Goal: Task Accomplishment & Management: Complete application form

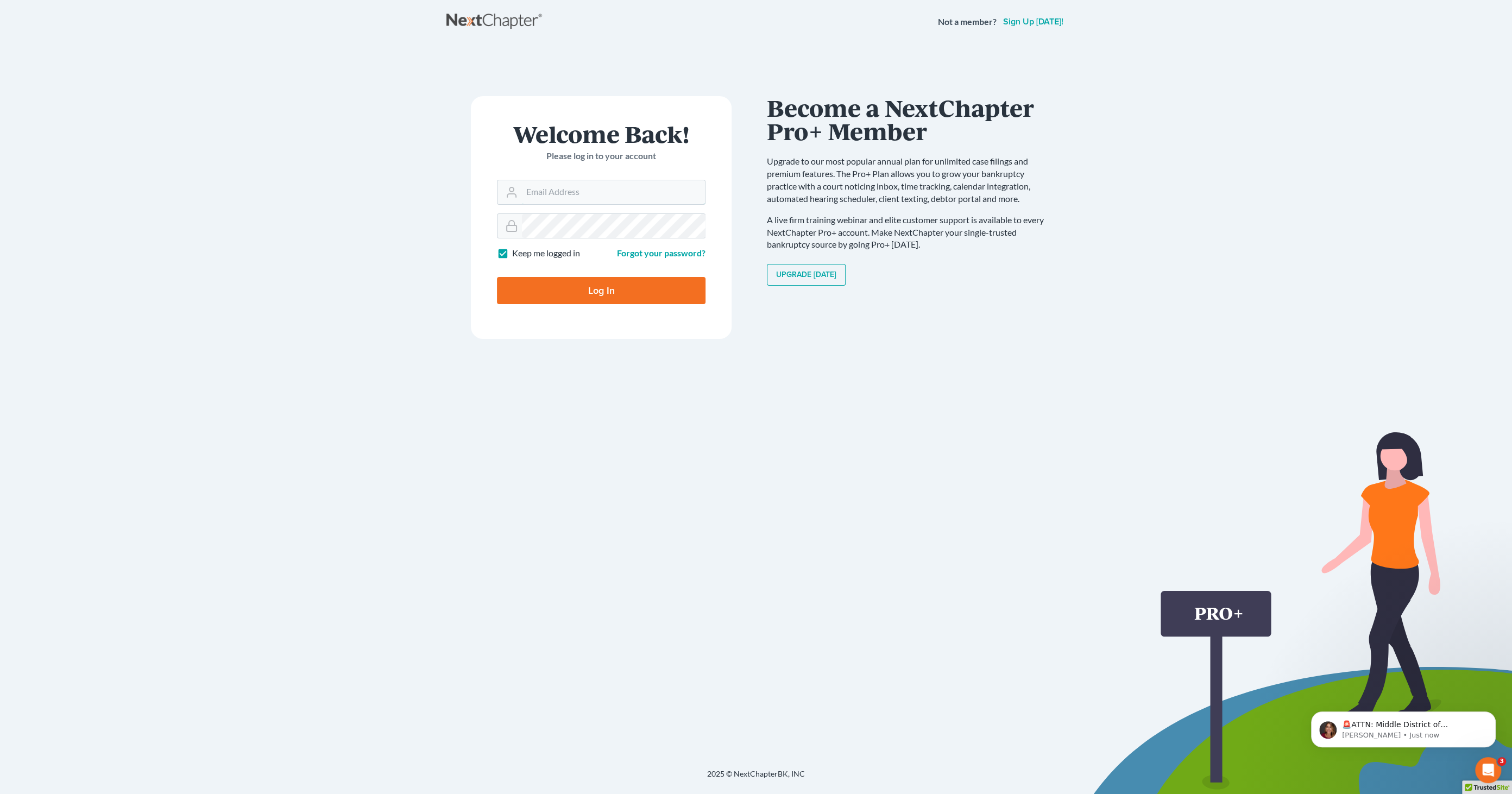
type input "[EMAIL_ADDRESS][DOMAIN_NAME]"
click at [621, 295] on input "Log In" at bounding box center [601, 290] width 209 height 27
type input "Thinking..."
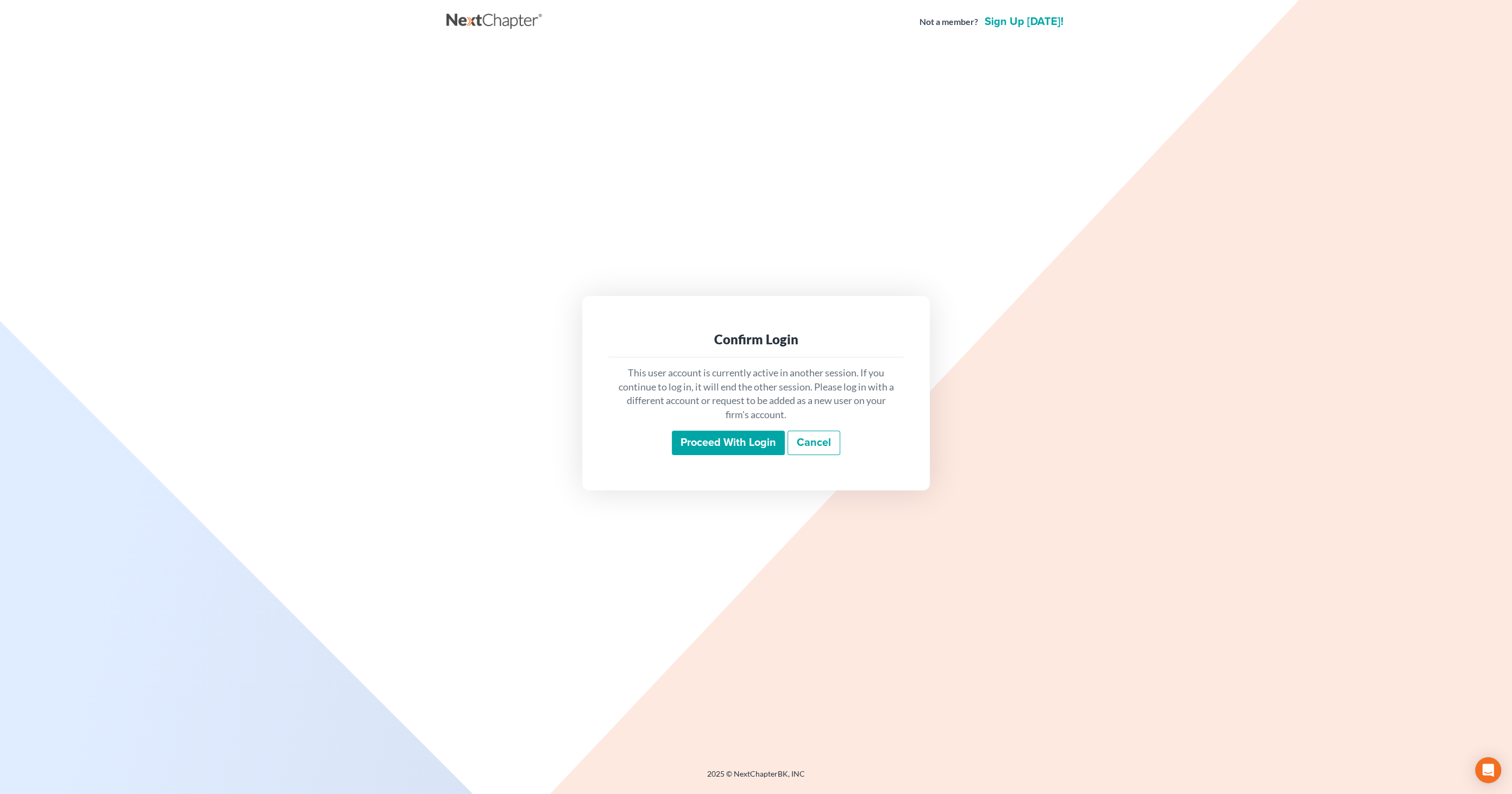
click at [694, 441] on input "Proceed with login" at bounding box center [728, 443] width 113 height 25
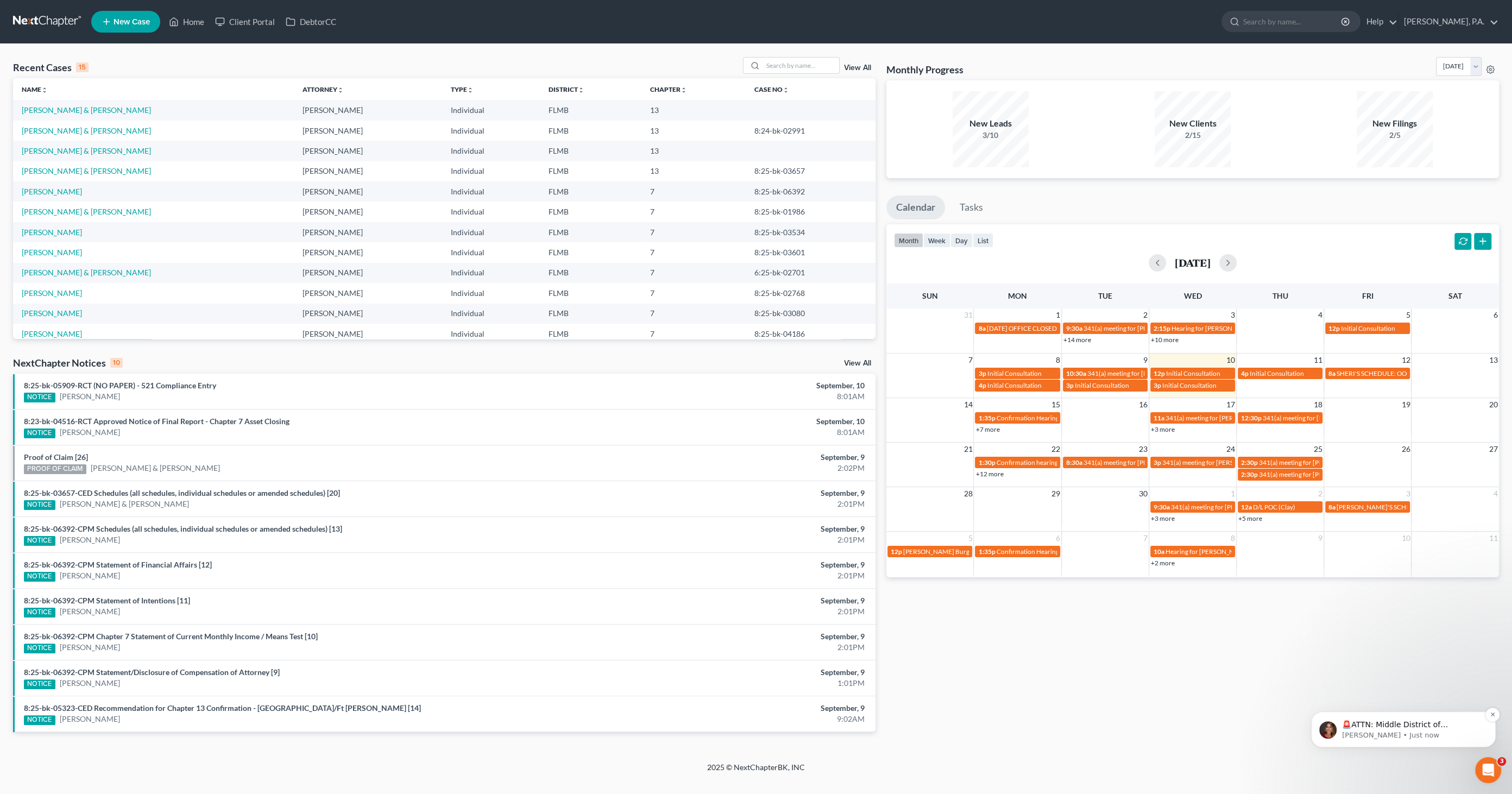
click at [1407, 727] on p "🚨ATTN: Middle District of [US_STATE] The court has added a new Credit Counselin…" at bounding box center [1412, 724] width 140 height 11
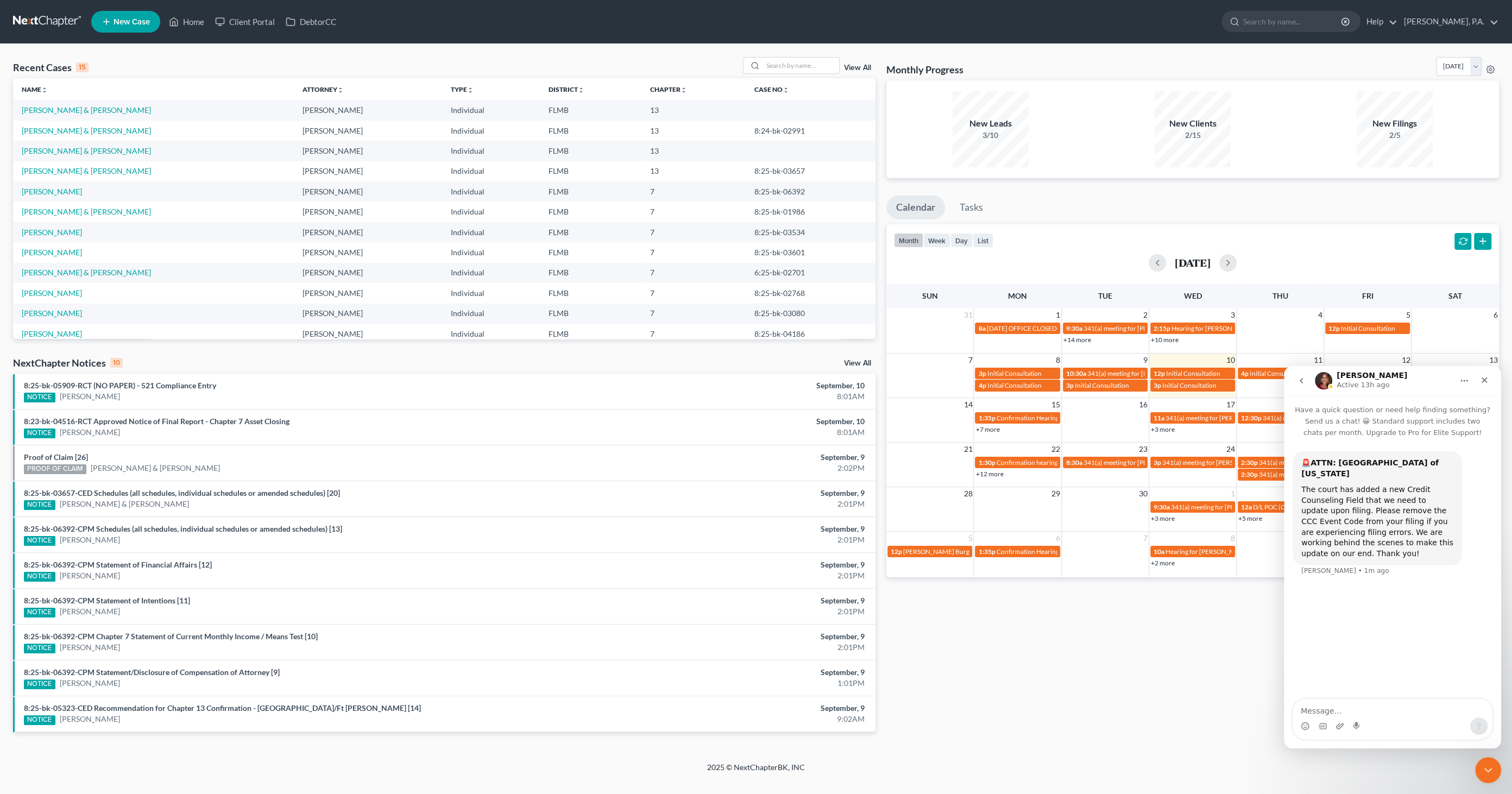
click at [1306, 463] on b "🚨ATTN: [GEOGRAPHIC_DATA] of [US_STATE]" at bounding box center [1370, 468] width 138 height 19
click at [788, 65] on input "search" at bounding box center [801, 65] width 76 height 16
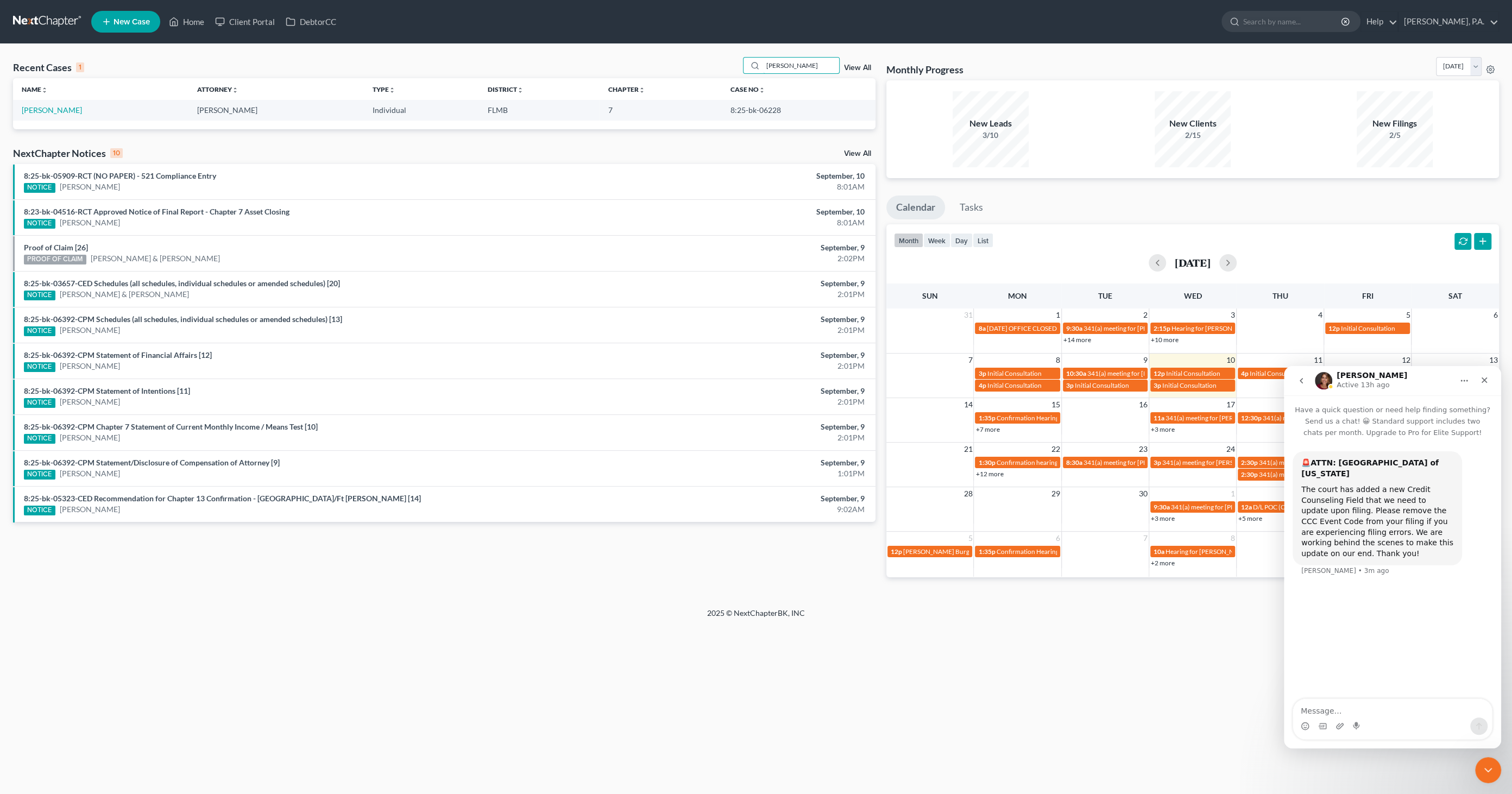
type input "[PERSON_NAME]"
click at [21, 107] on td "[PERSON_NAME]" at bounding box center [100, 110] width 176 height 20
click at [33, 111] on link "Ulloa, Jelissa" at bounding box center [52, 110] width 60 height 9
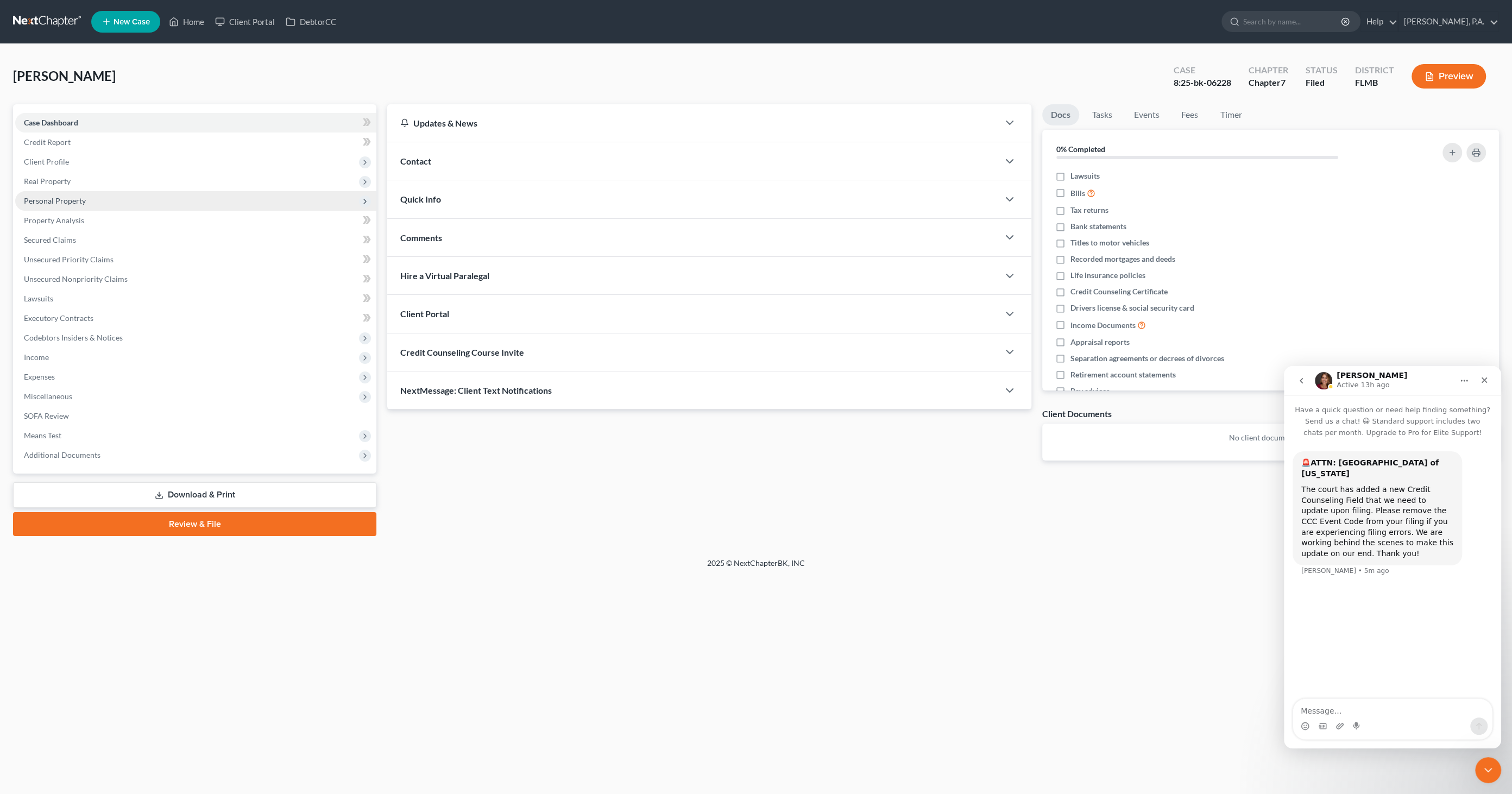
click at [58, 203] on span "Personal Property" at bounding box center [54, 201] width 62 height 9
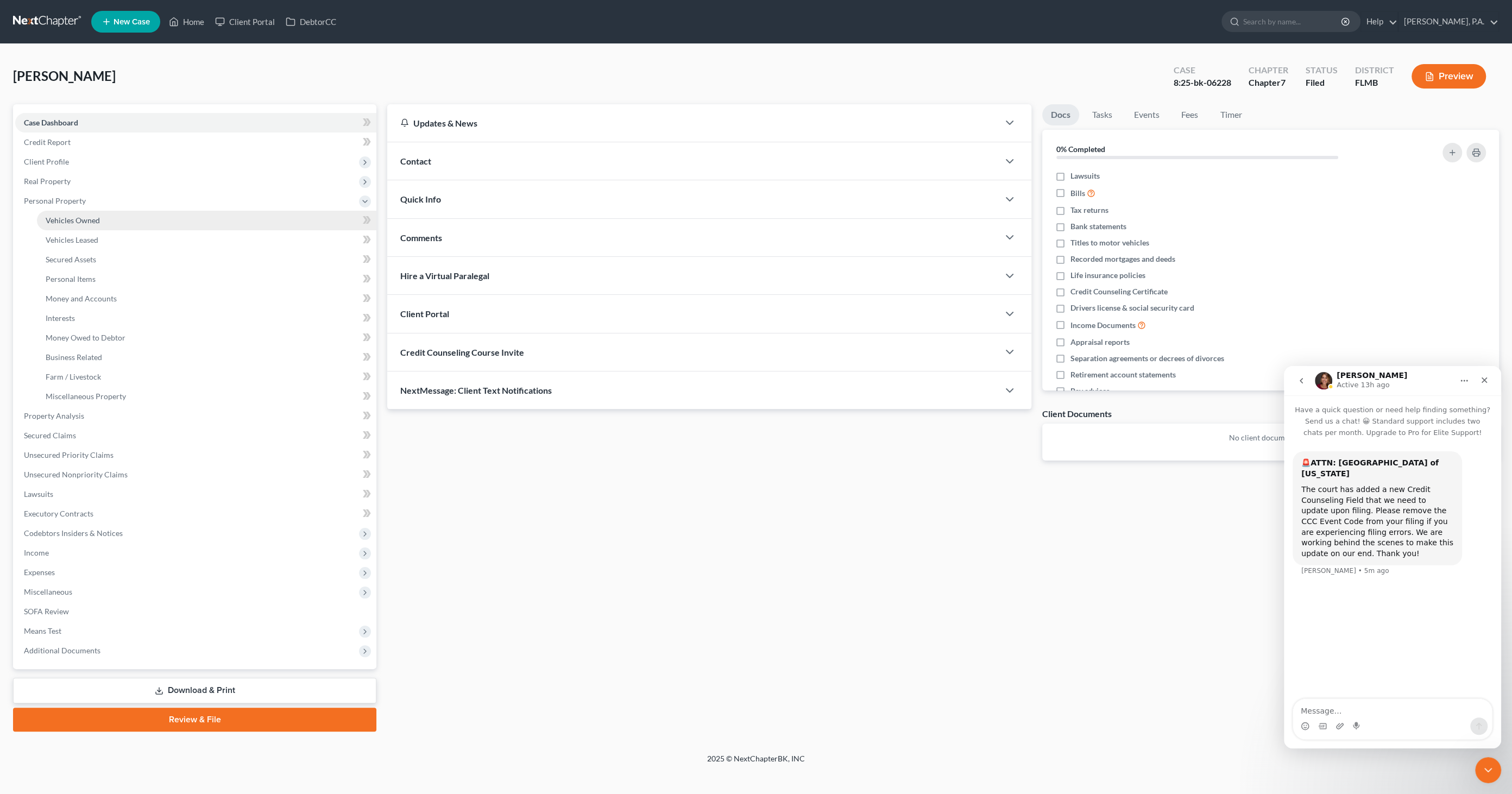
click at [89, 221] on span "Vehicles Owned" at bounding box center [73, 220] width 54 height 9
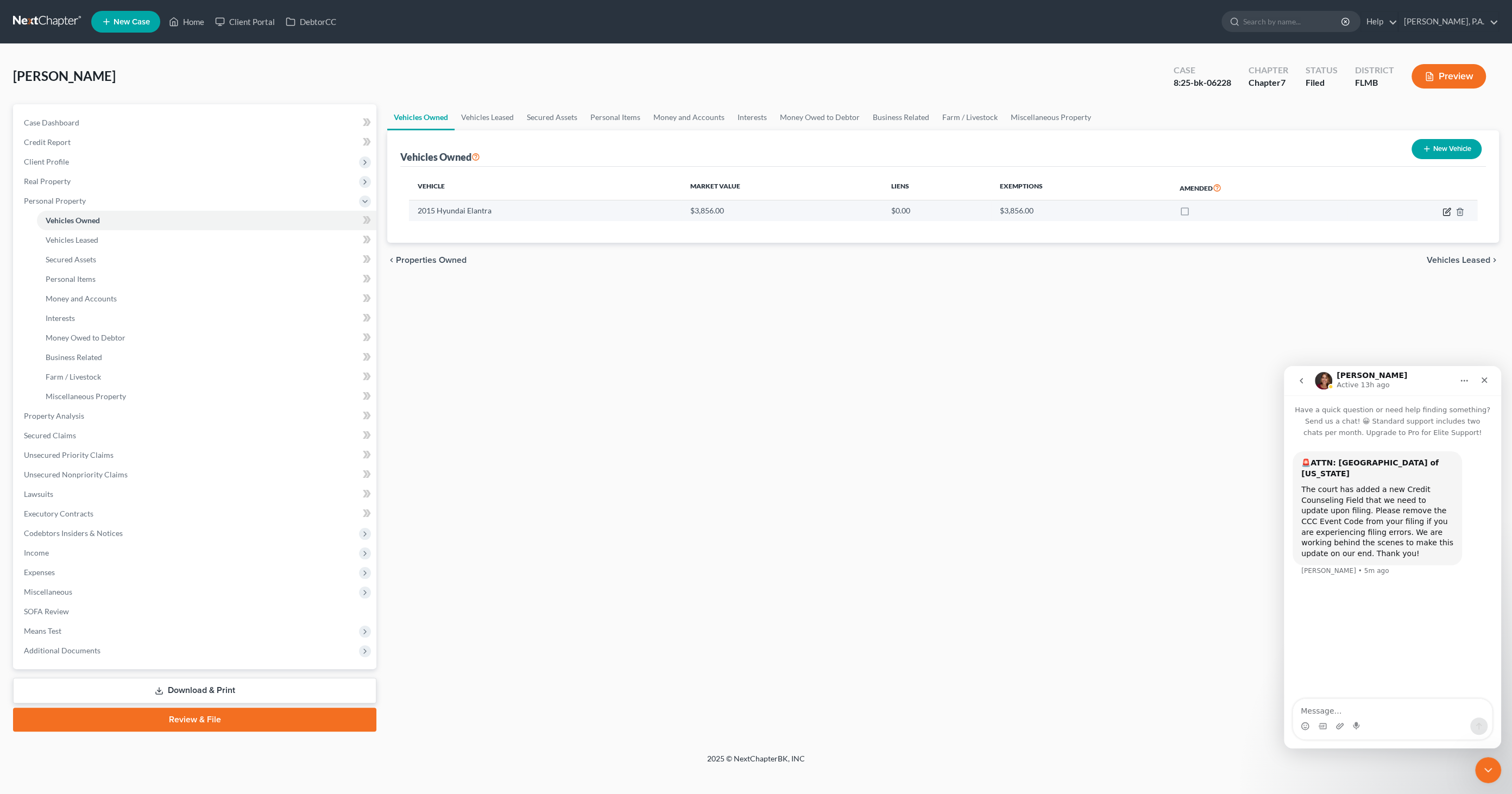
click at [1444, 209] on icon "button" at bounding box center [1447, 211] width 9 height 9
select select "0"
select select "11"
select select "3"
select select "0"
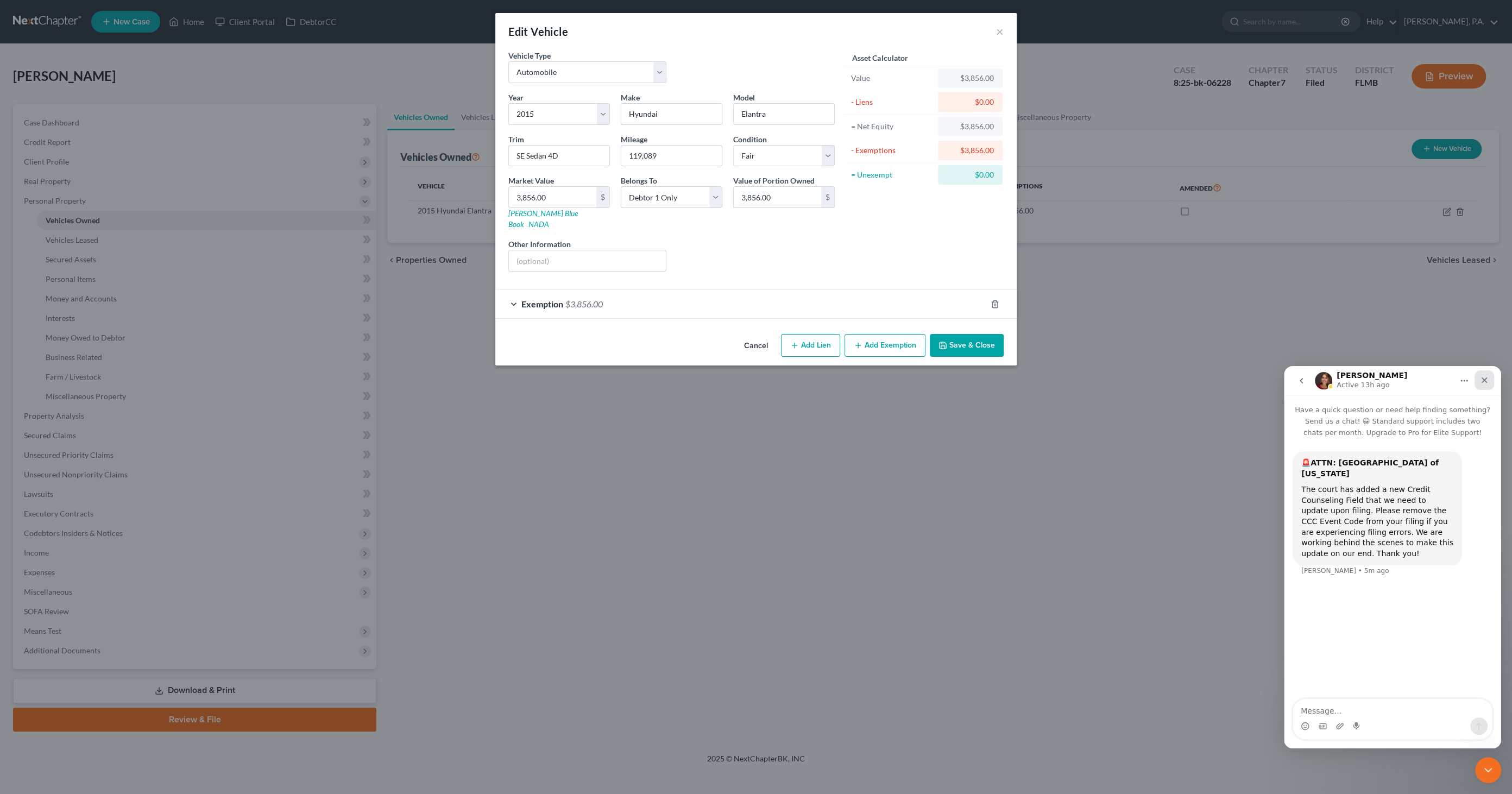
click at [1488, 380] on icon "Close" at bounding box center [1484, 380] width 9 height 9
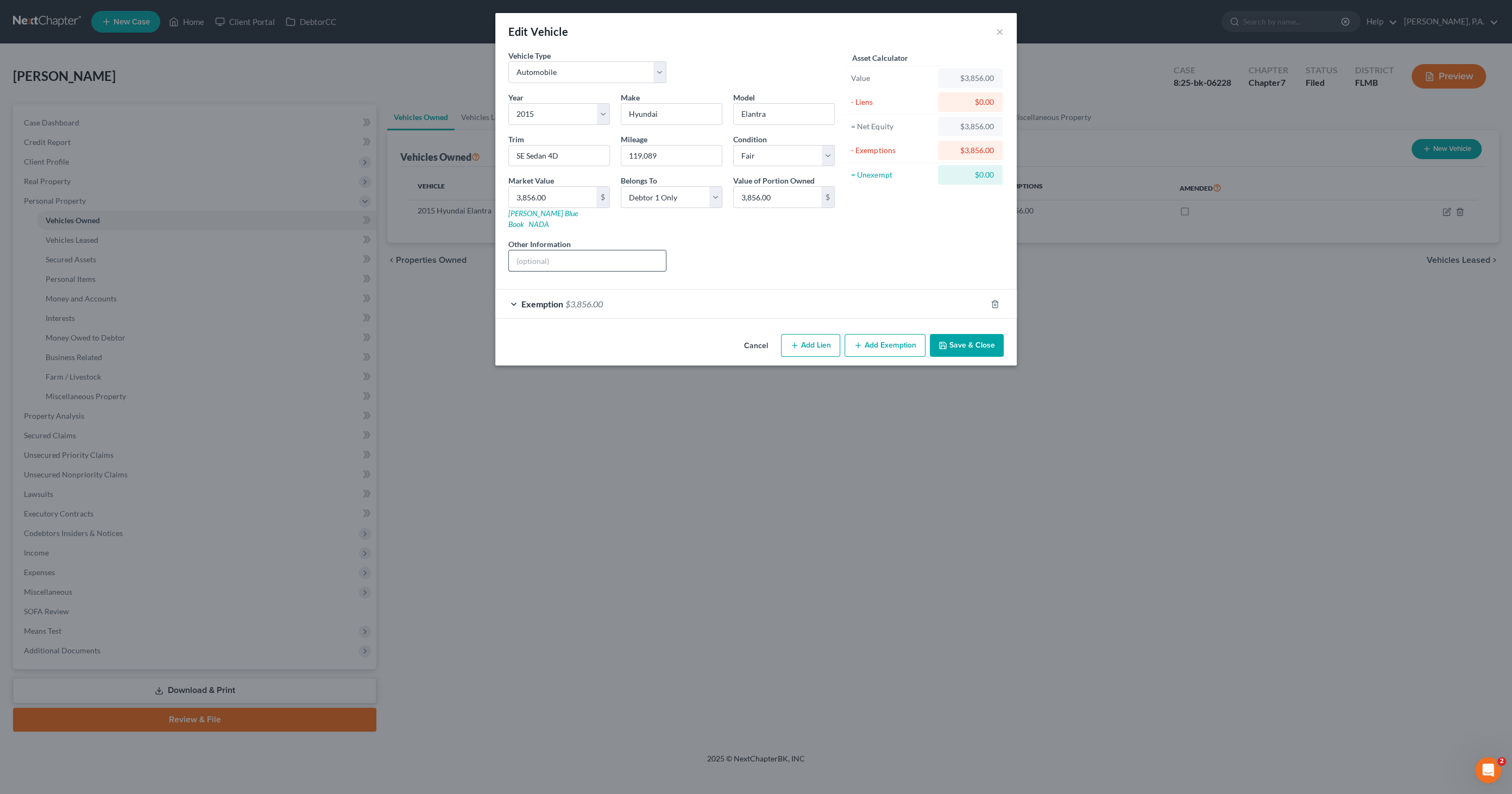
click at [578, 250] on input "text" at bounding box center [587, 260] width 157 height 21
type input "Kelly Blue Book Private Party Value"
click at [961, 334] on button "Save & Close" at bounding box center [966, 345] width 74 height 23
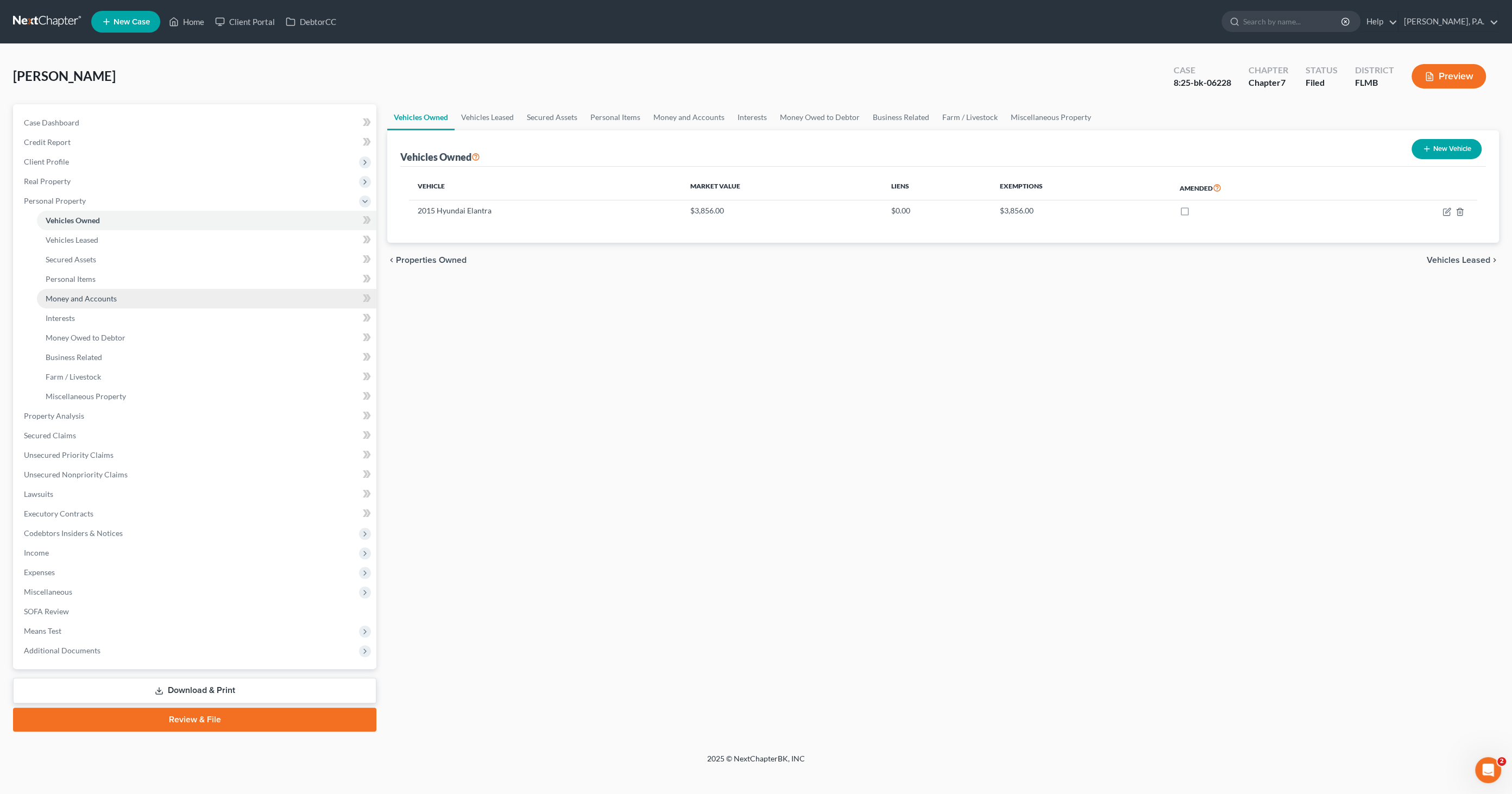
click at [62, 298] on span "Money and Accounts" at bounding box center [81, 298] width 71 height 9
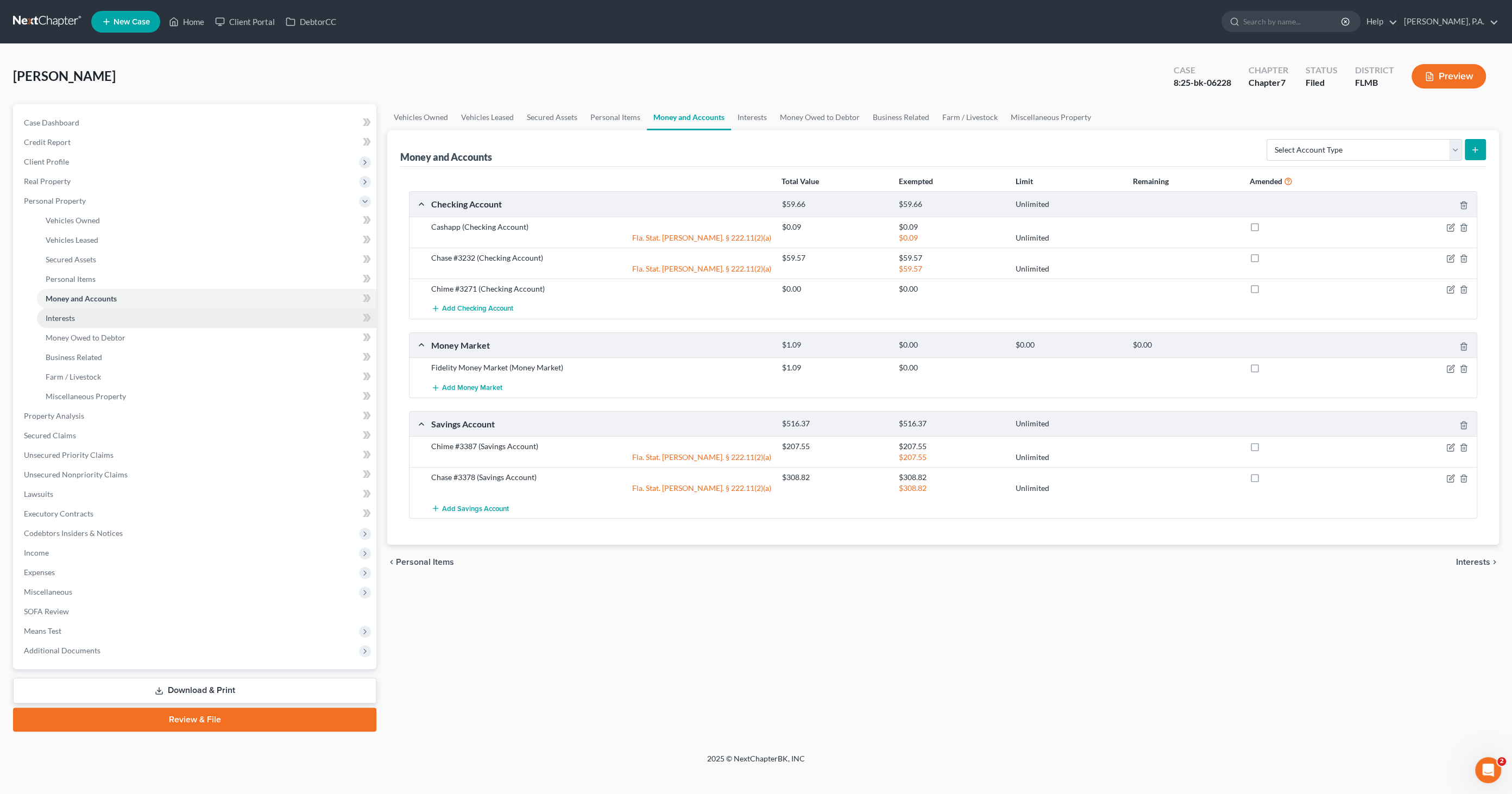
click at [58, 318] on span "Interests" at bounding box center [60, 317] width 29 height 9
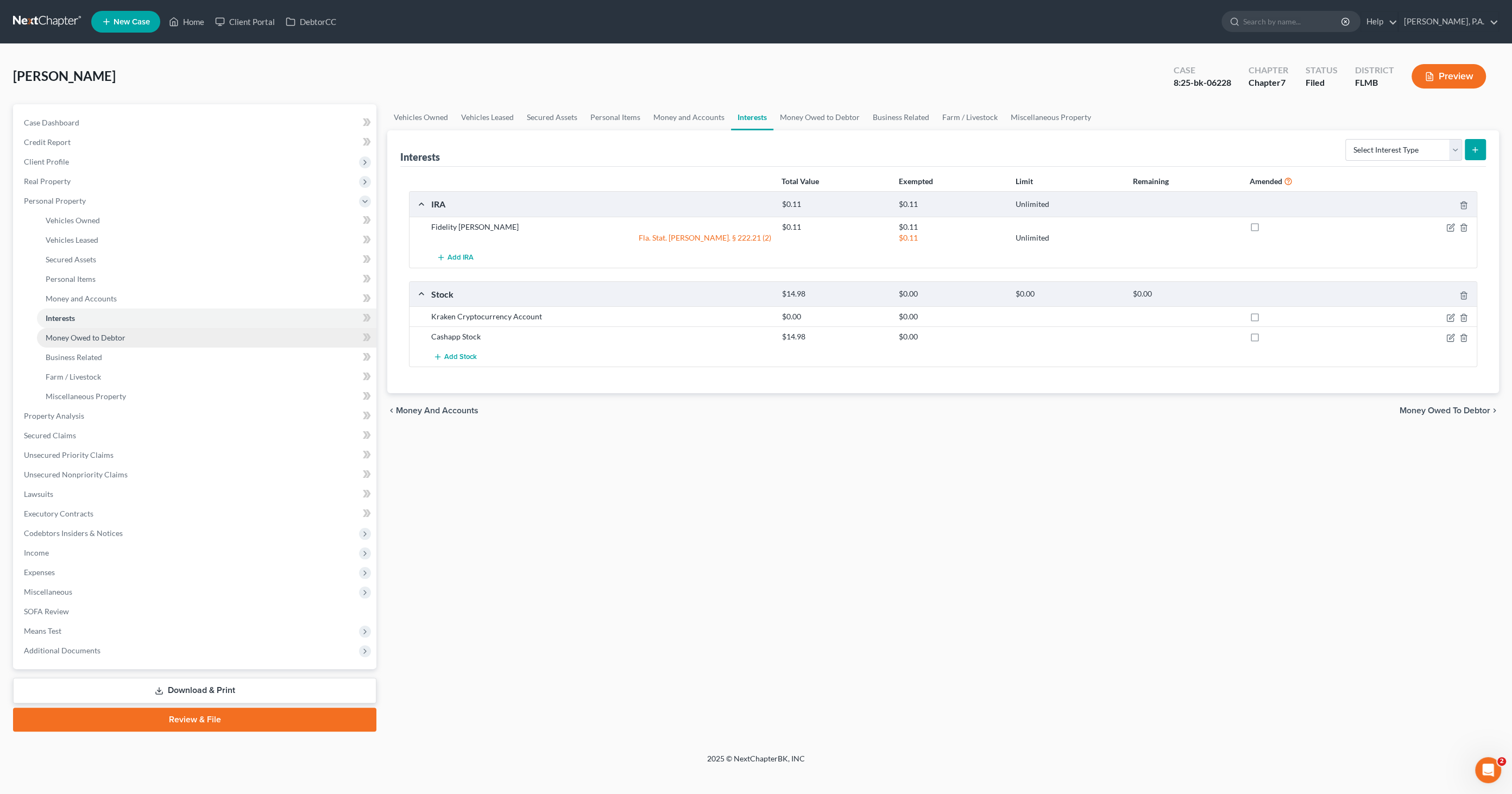
click at [66, 338] on span "Money Owed to Debtor" at bounding box center [85, 338] width 80 height 9
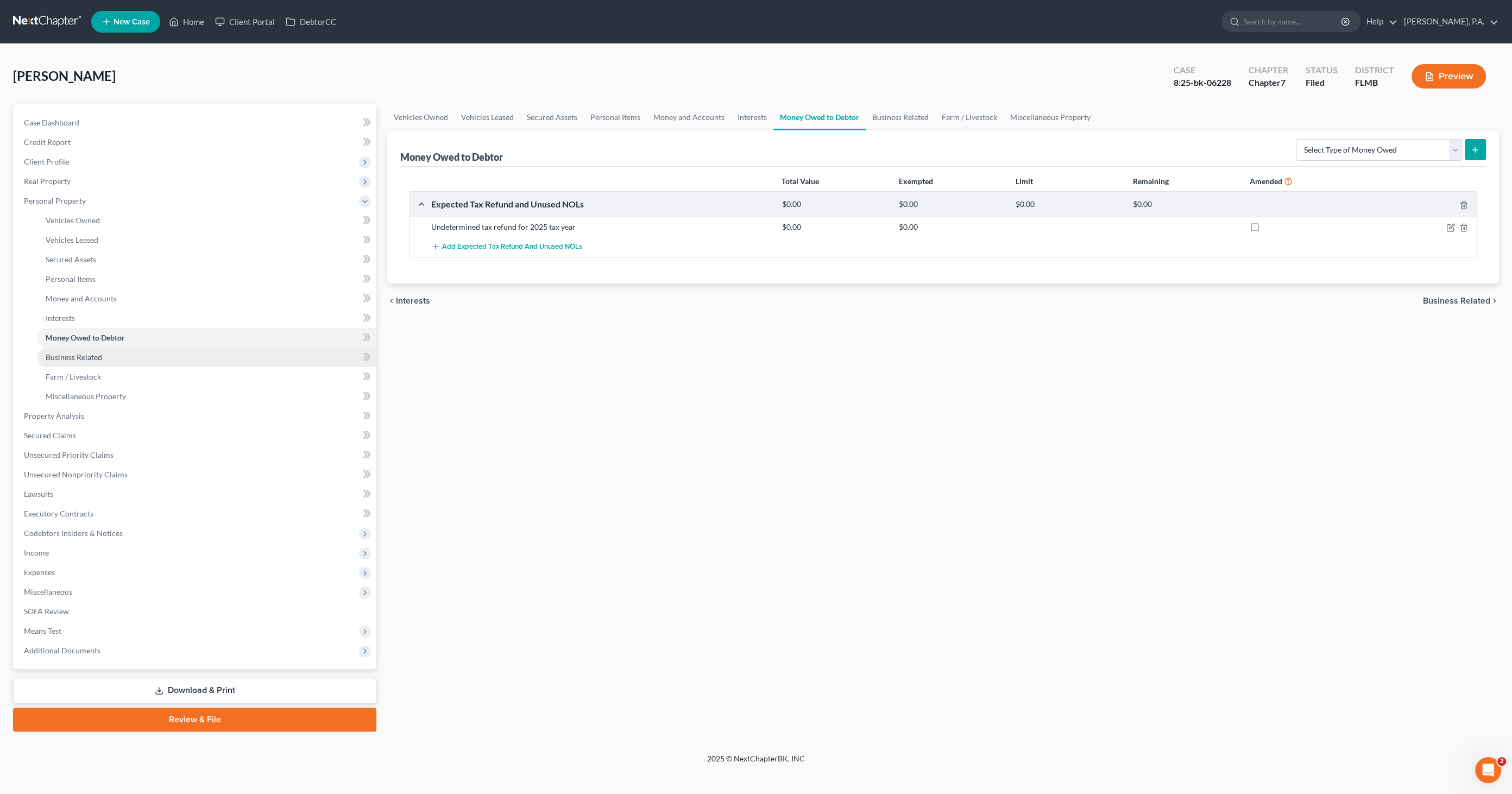
click at [82, 360] on span "Business Related" at bounding box center [74, 357] width 57 height 9
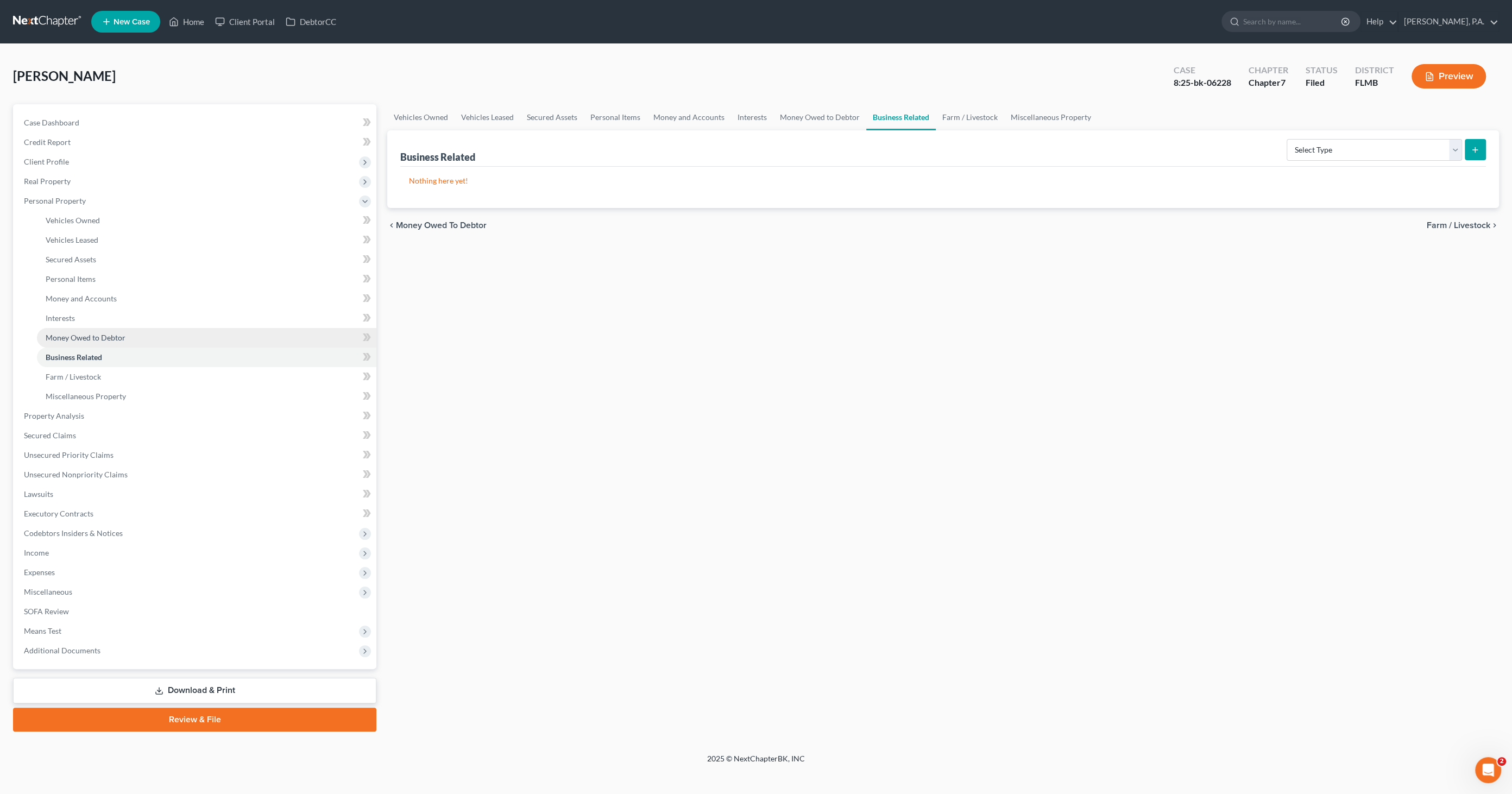
click at [84, 341] on span "Money Owed to Debtor" at bounding box center [85, 338] width 80 height 9
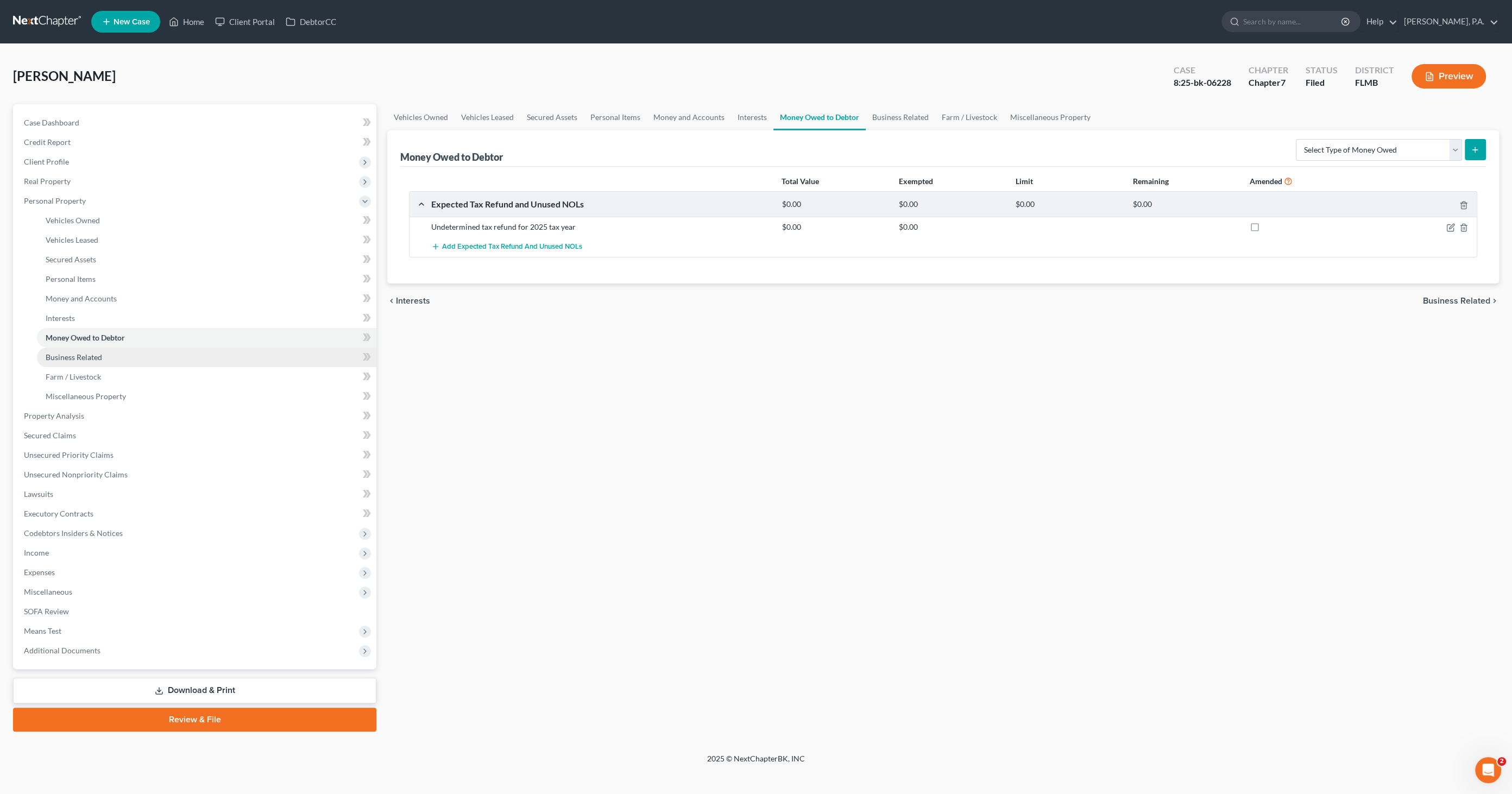
click at [80, 353] on span "Business Related" at bounding box center [74, 357] width 57 height 9
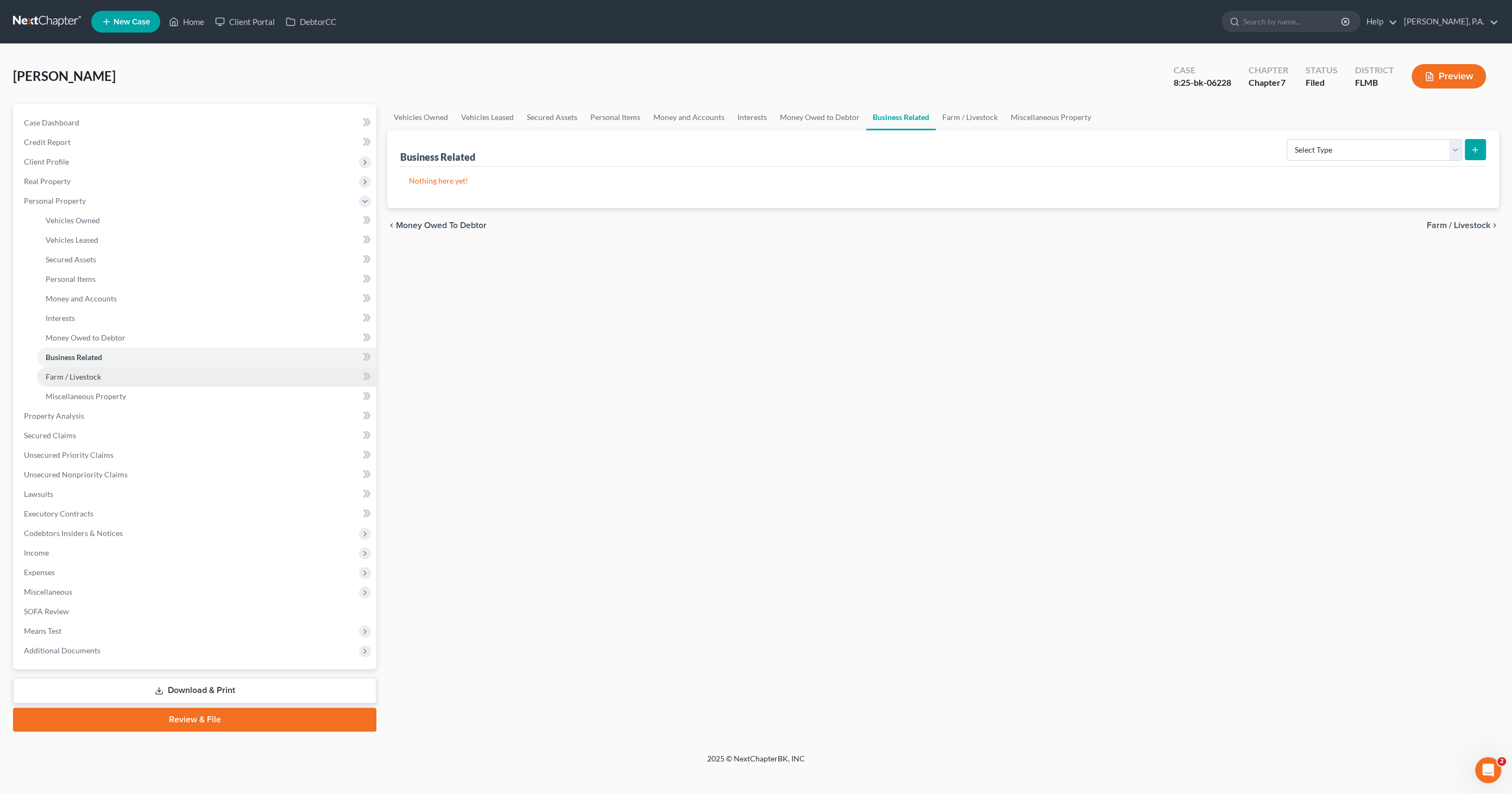
click at [67, 375] on span "Farm / Livestock" at bounding box center [73, 376] width 55 height 9
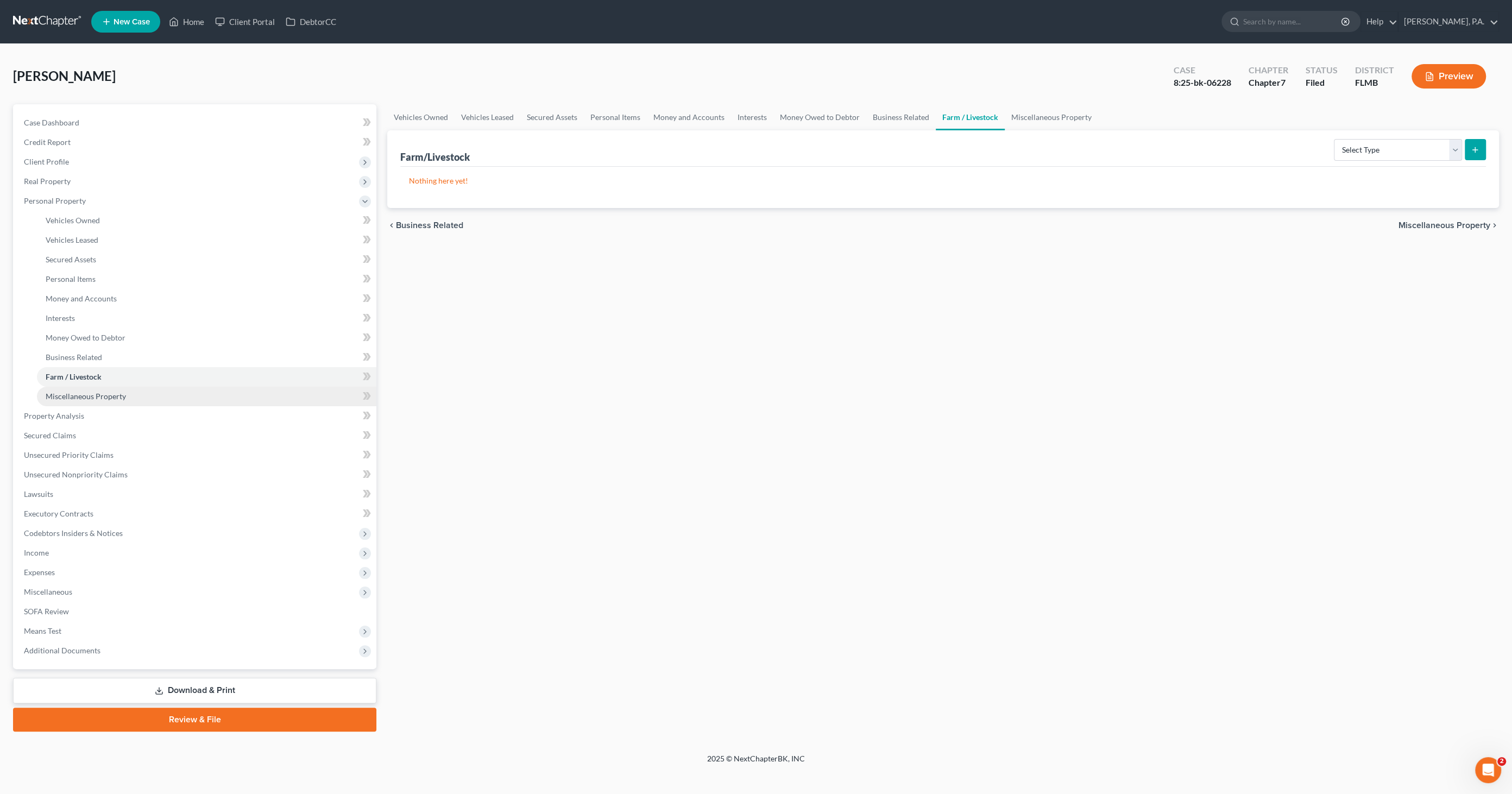
click at [65, 393] on span "Miscellaneous Property" at bounding box center [86, 396] width 80 height 9
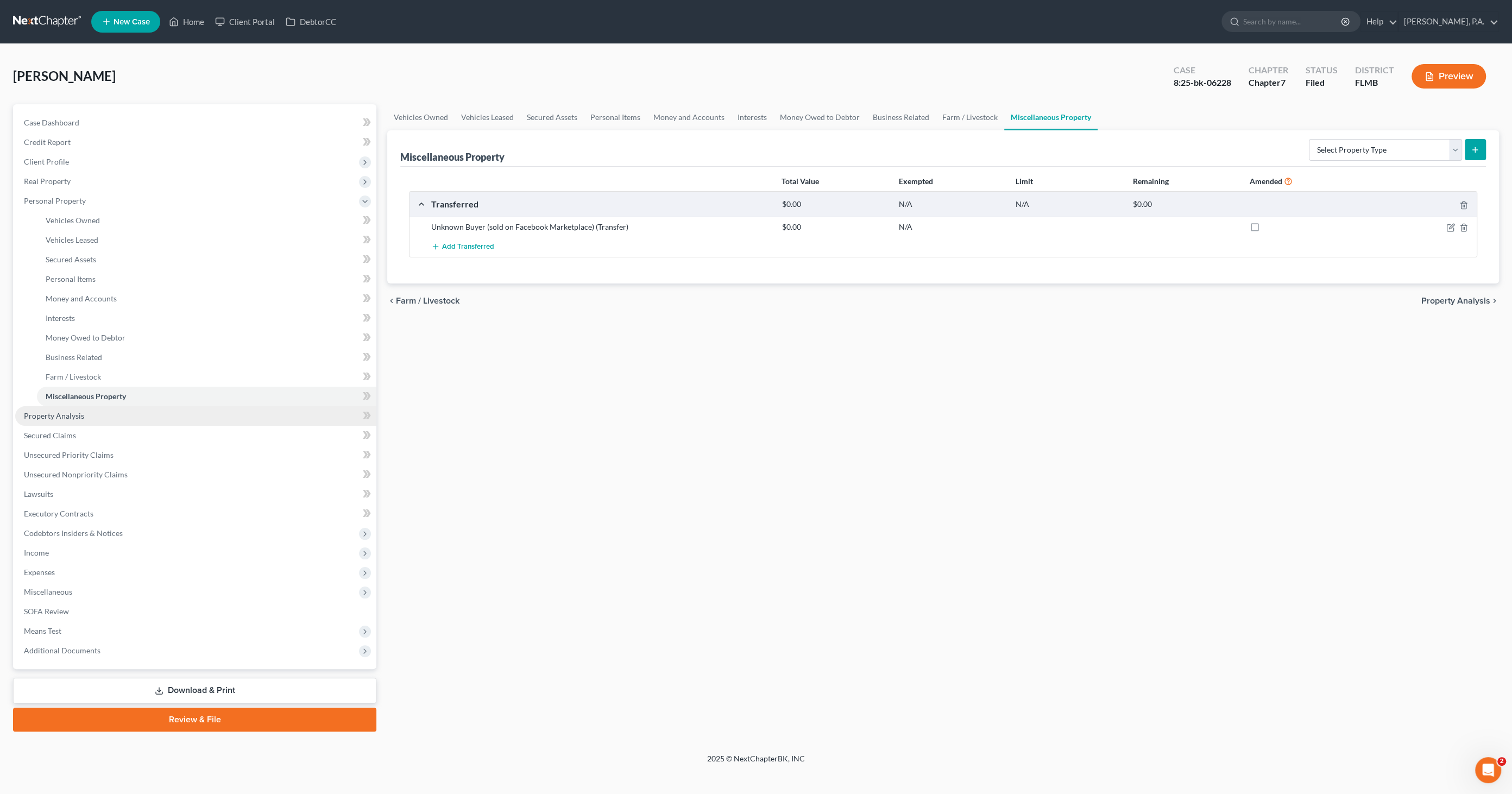
click at [60, 413] on span "Property Analysis" at bounding box center [54, 416] width 60 height 9
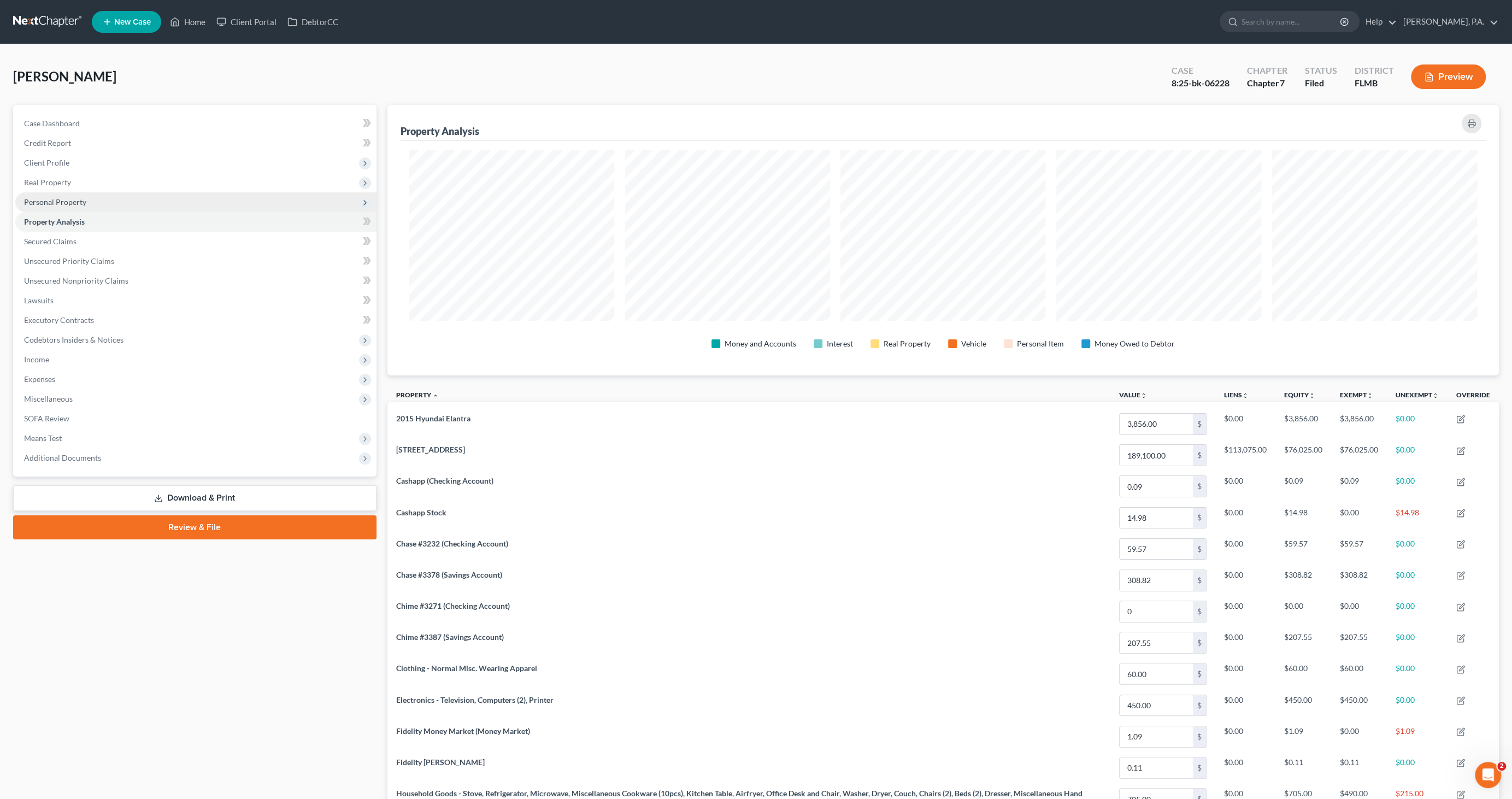
click at [68, 202] on span "Personal Property" at bounding box center [55, 202] width 62 height 9
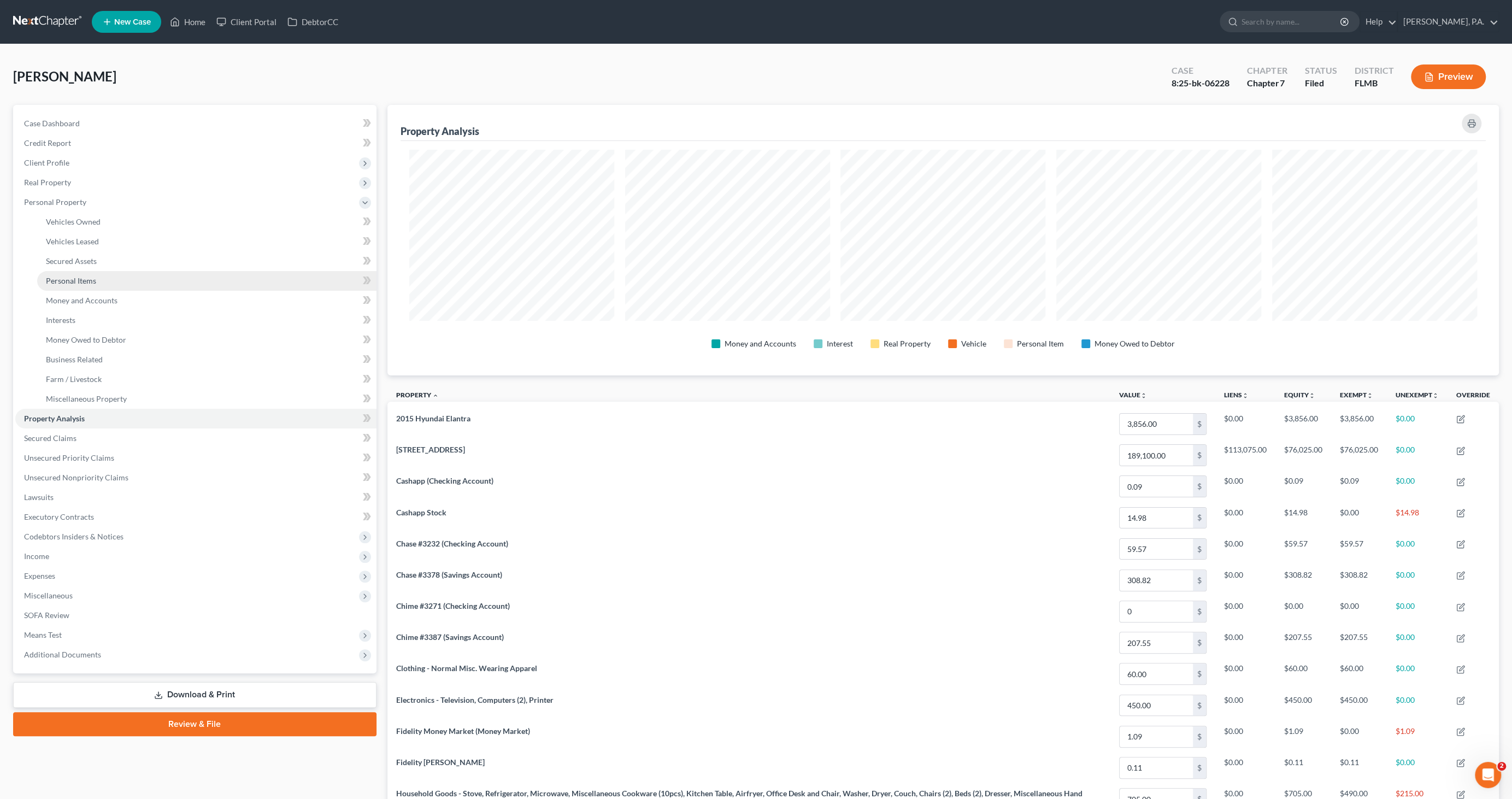
click at [74, 286] on link "Personal Items" at bounding box center [207, 281] width 340 height 19
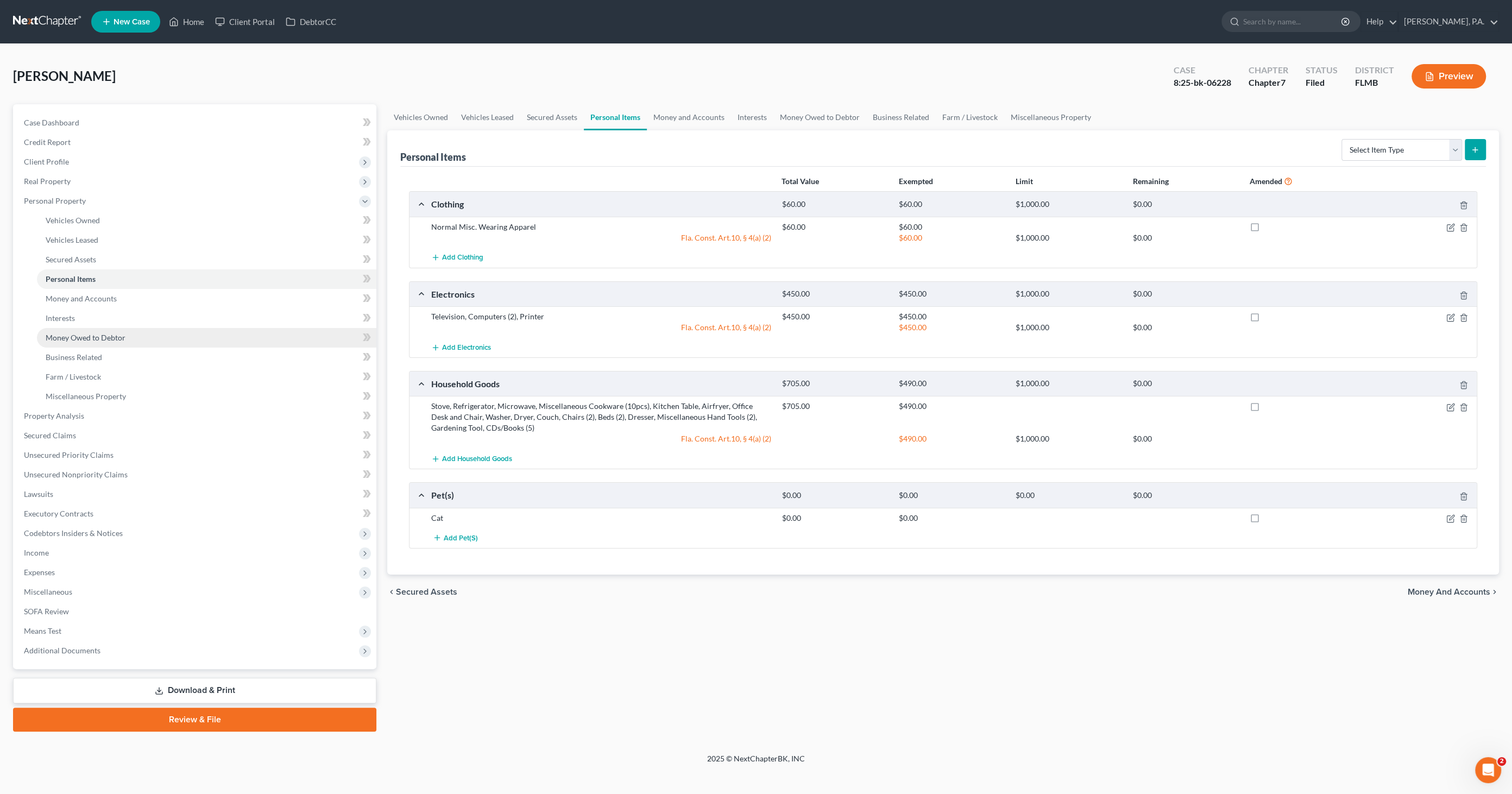
click at [76, 340] on span "Money Owed to Debtor" at bounding box center [85, 338] width 80 height 9
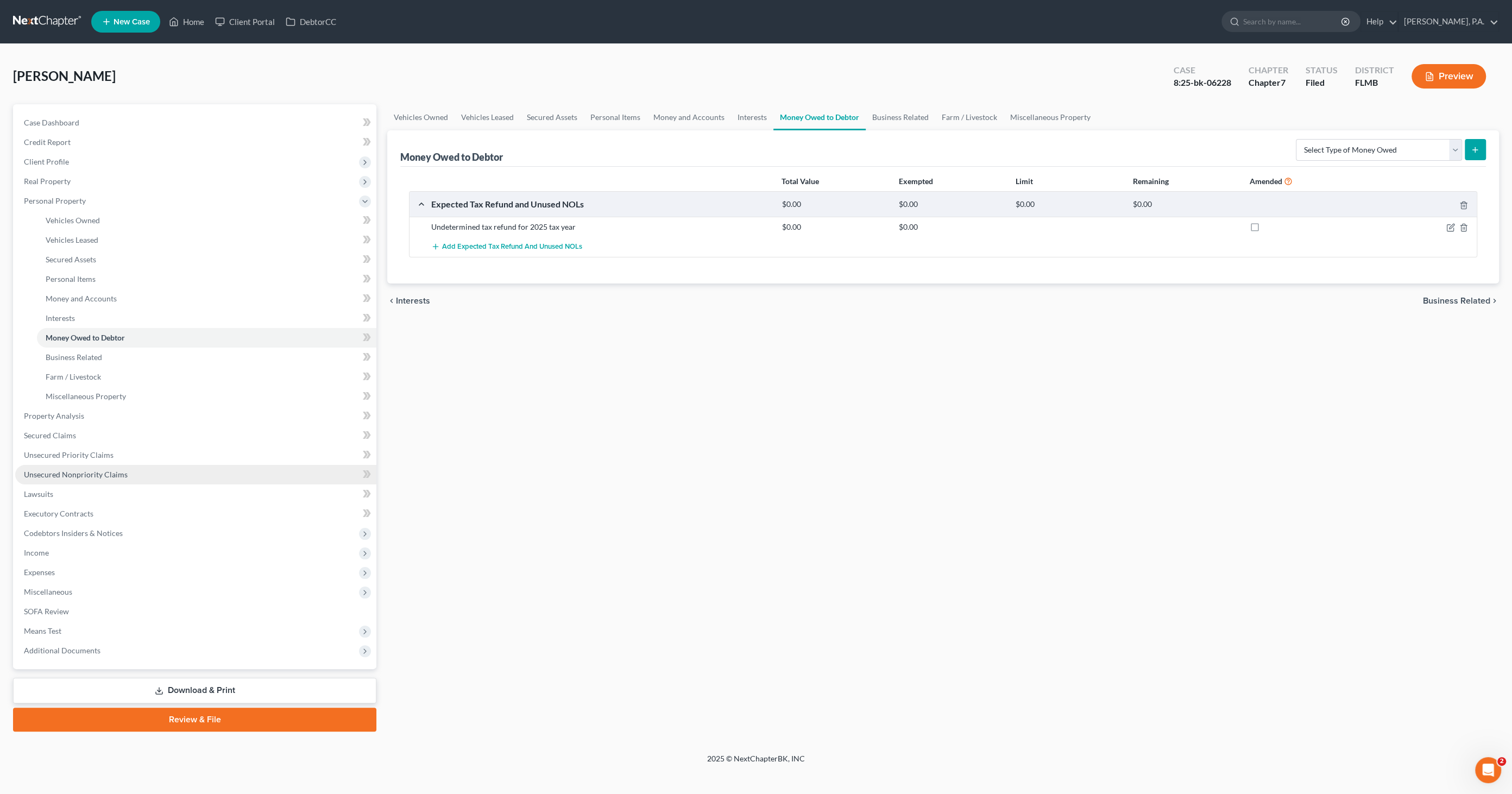
click at [49, 473] on span "Unsecured Nonpriority Claims" at bounding box center [75, 474] width 104 height 9
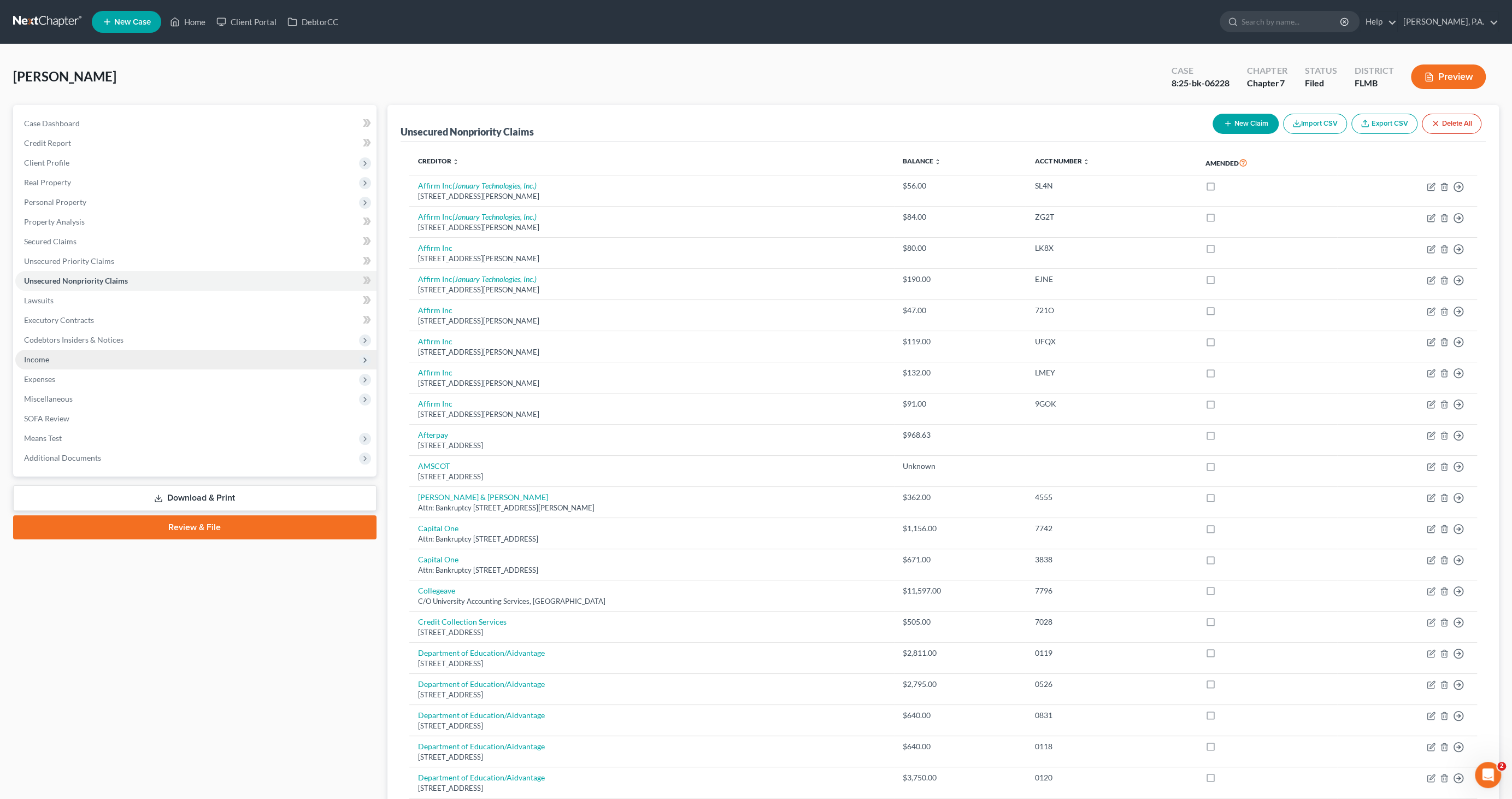
click at [68, 362] on span "Income" at bounding box center [195, 359] width 361 height 19
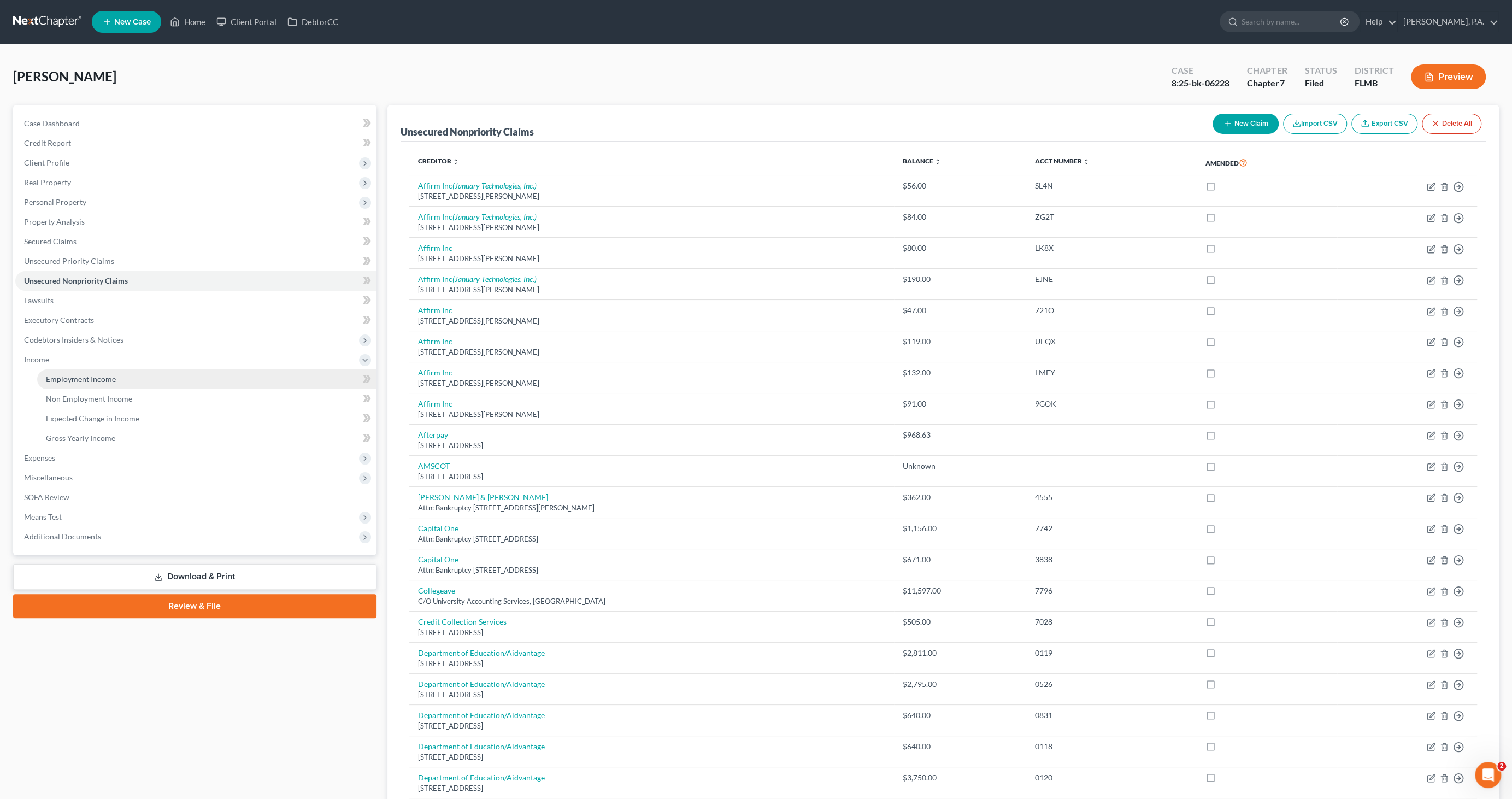
click at [83, 382] on span "Employment Income" at bounding box center [81, 379] width 70 height 9
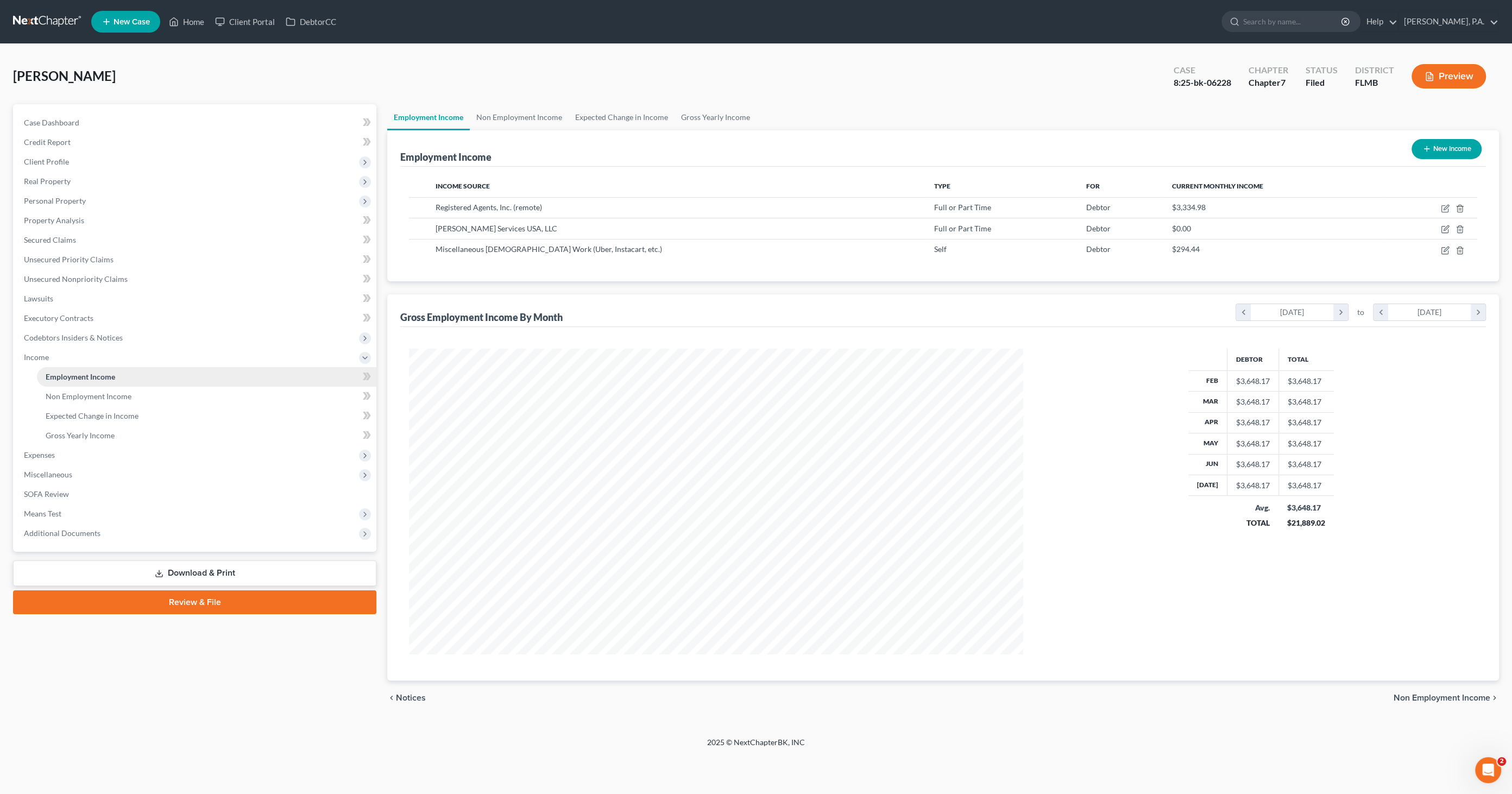
scroll to position [305, 636]
click at [1445, 206] on icon "button" at bounding box center [1444, 209] width 6 height 6
select select "0"
select select "53"
select select "0"
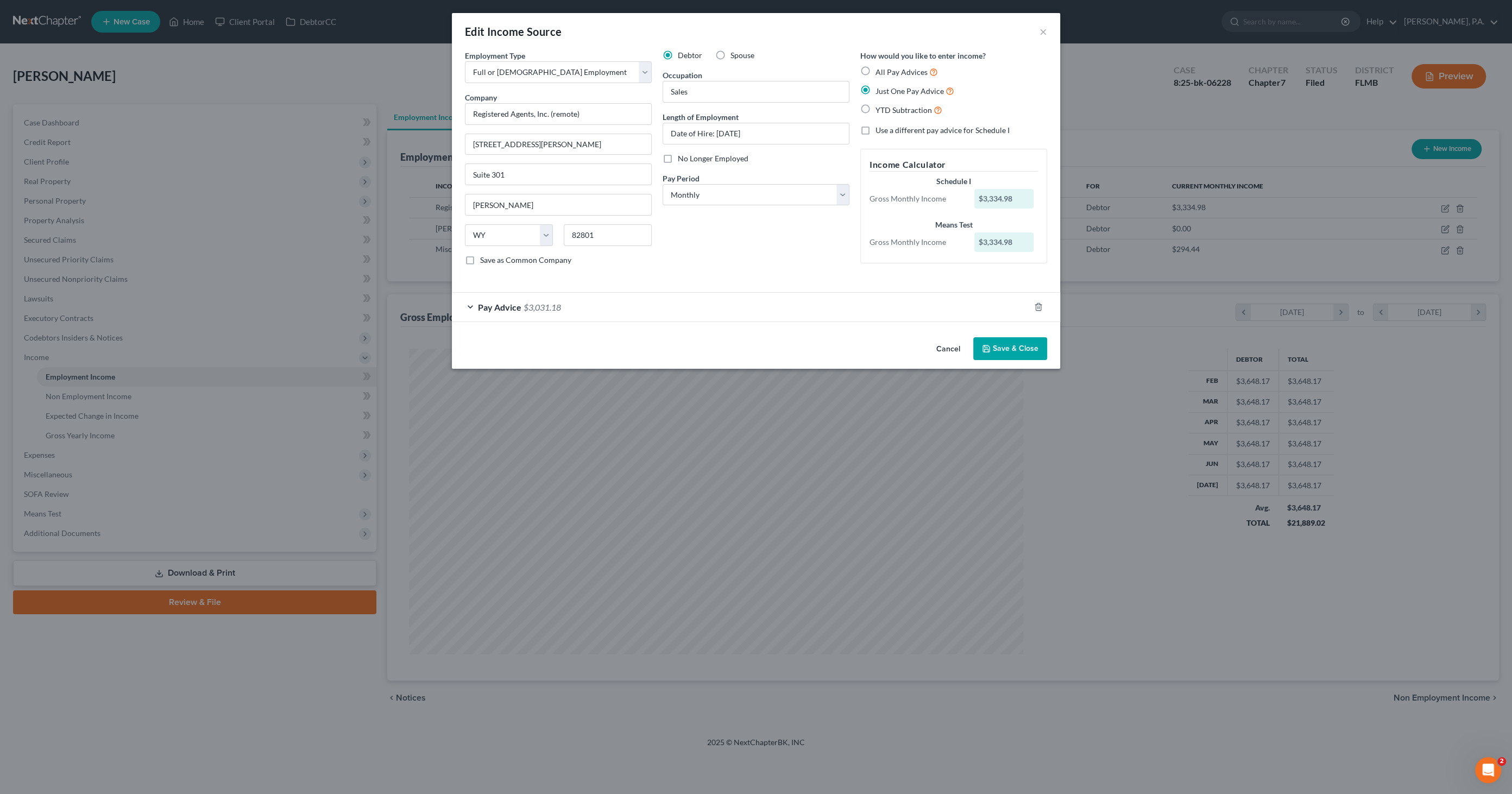
click at [954, 345] on button "Cancel" at bounding box center [948, 349] width 42 height 21
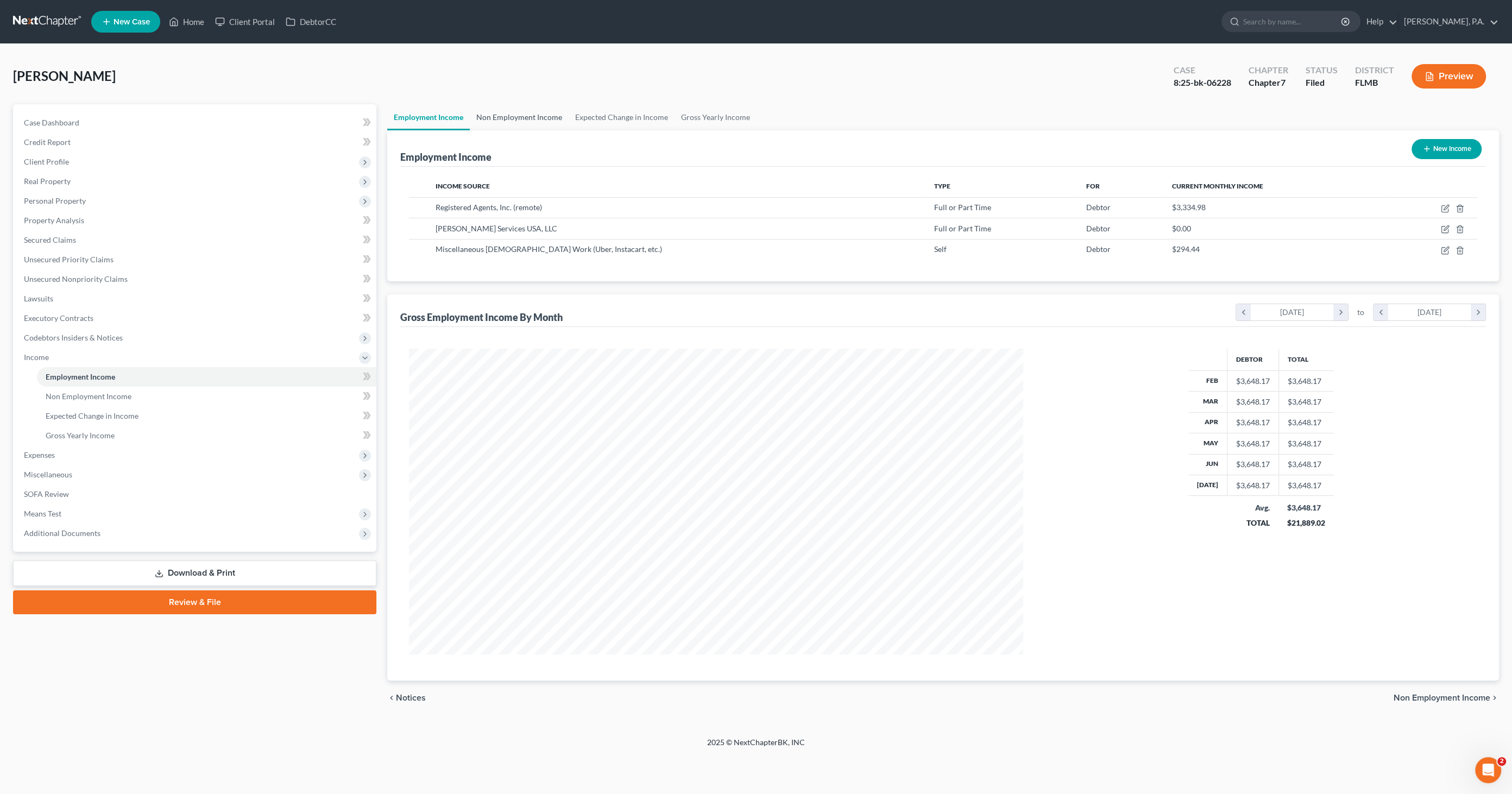
click at [522, 113] on link "Non Employment Income" at bounding box center [519, 117] width 99 height 26
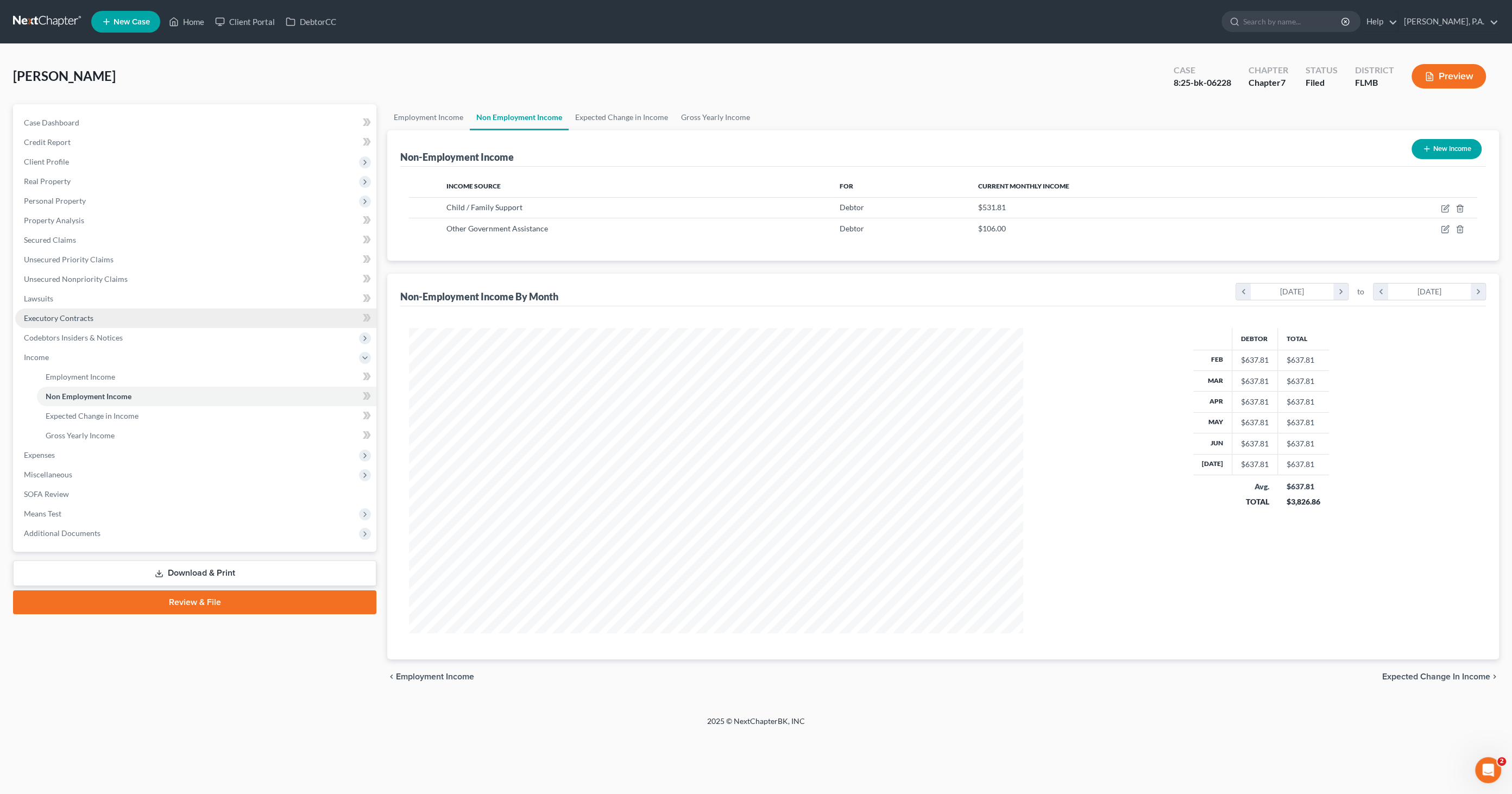
scroll to position [305, 636]
click at [80, 456] on span "Expenses" at bounding box center [196, 454] width 361 height 19
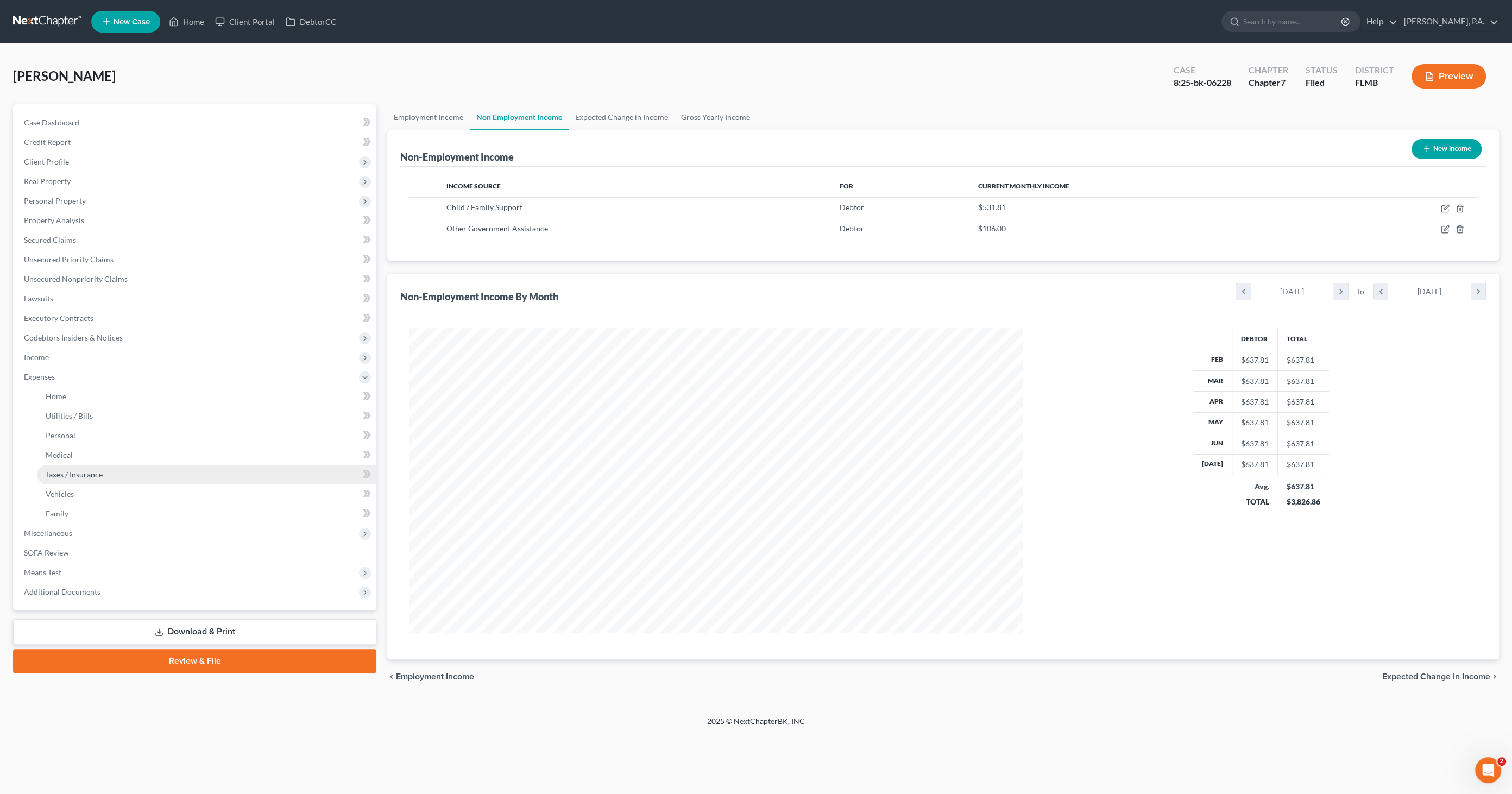
click at [73, 475] on span "Taxes / Insurance" at bounding box center [75, 474] width 57 height 9
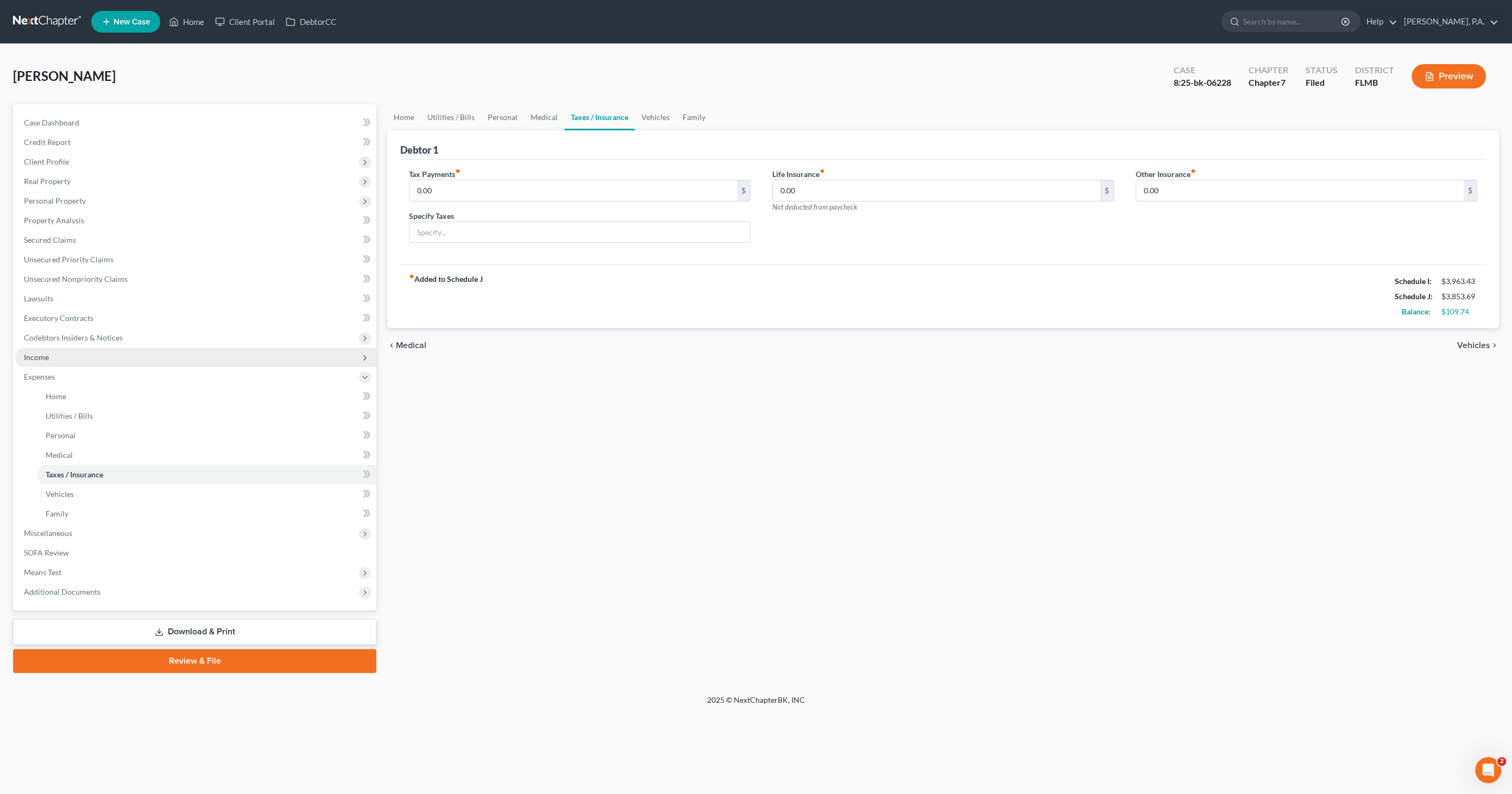
click at [33, 357] on span "Income" at bounding box center [36, 357] width 25 height 9
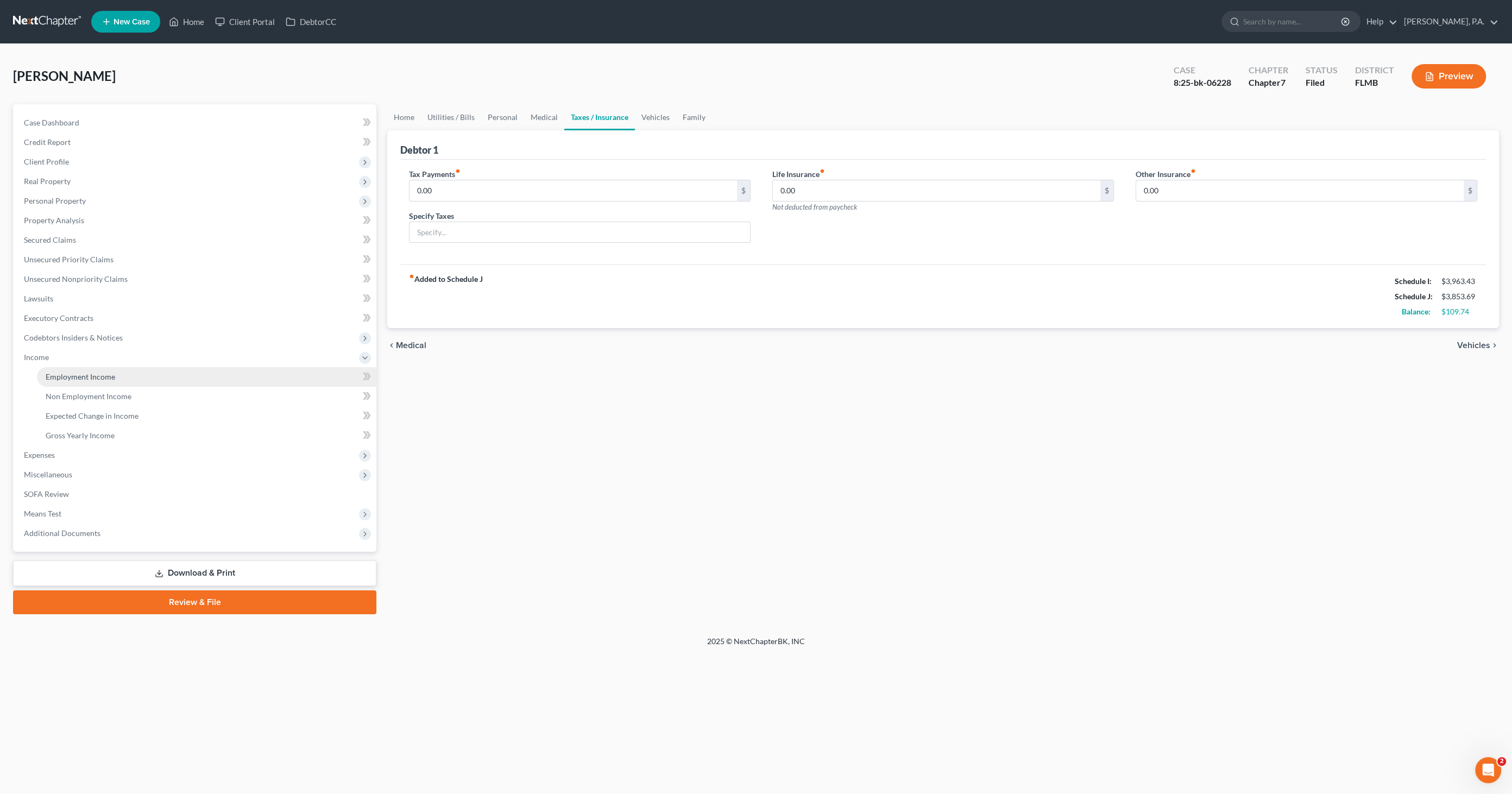
click at [49, 378] on span "Employment Income" at bounding box center [80, 376] width 70 height 9
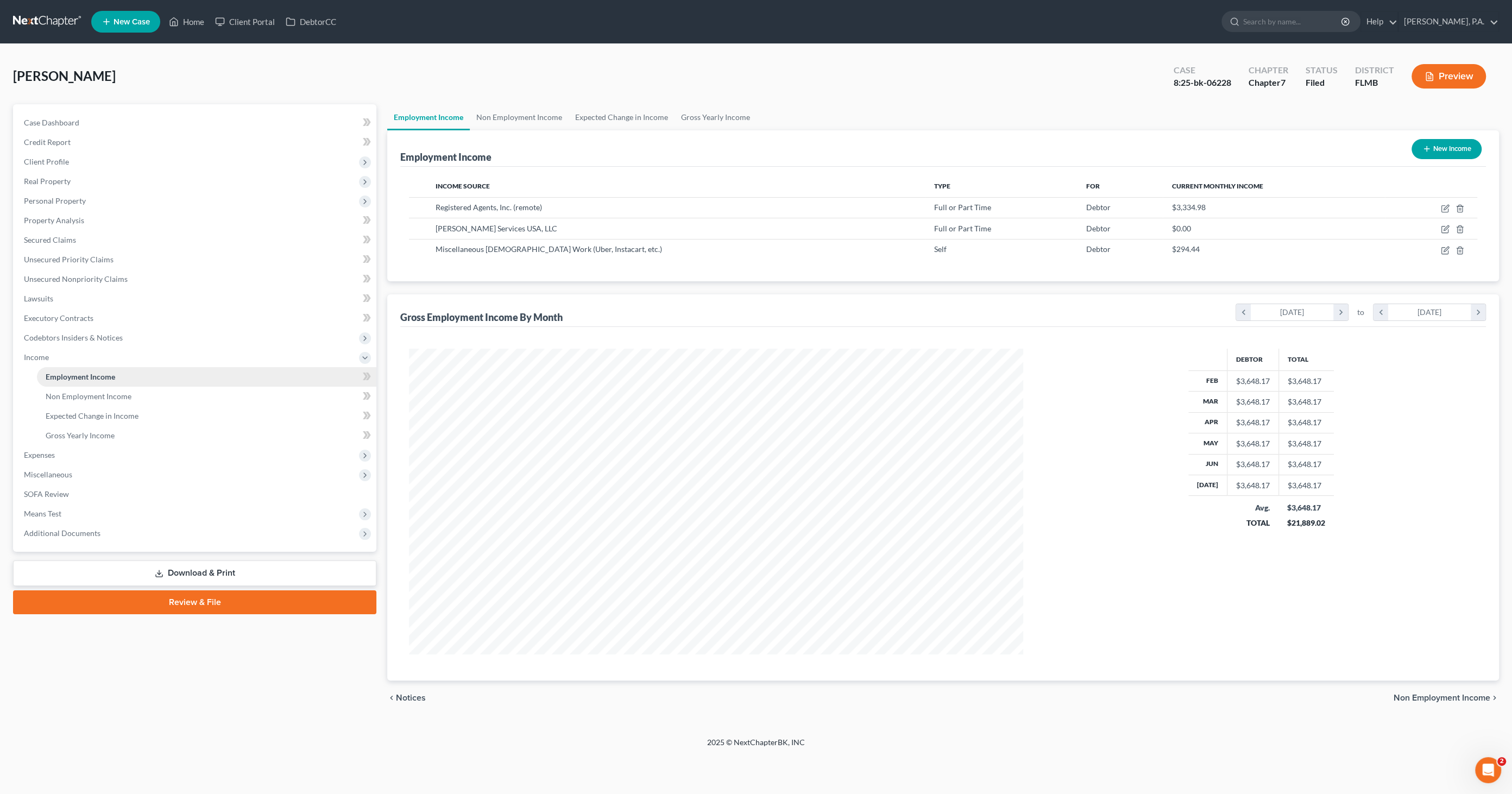
scroll to position [305, 636]
click at [97, 397] on span "Non Employment Income" at bounding box center [89, 396] width 86 height 9
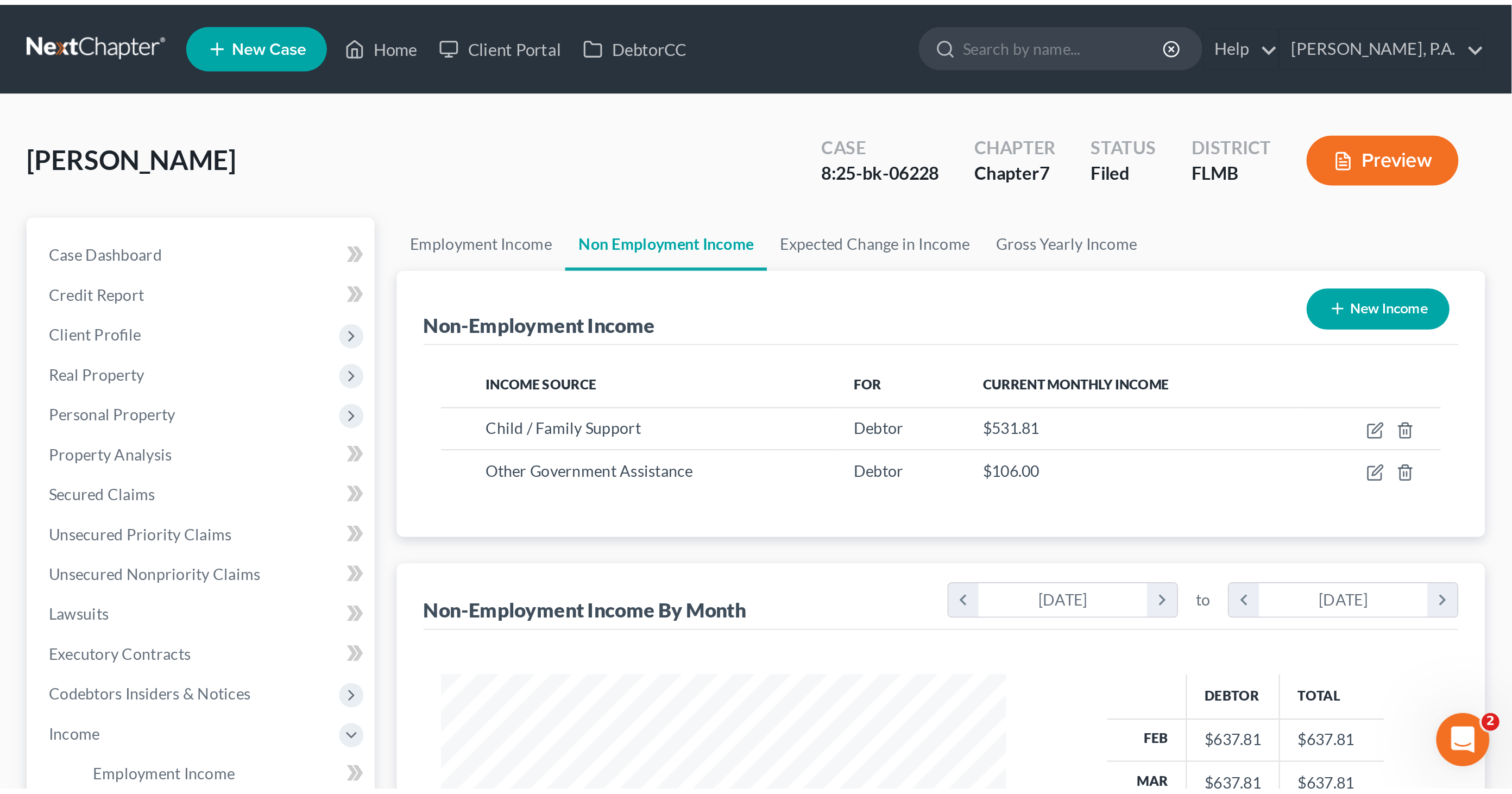
scroll to position [305, 636]
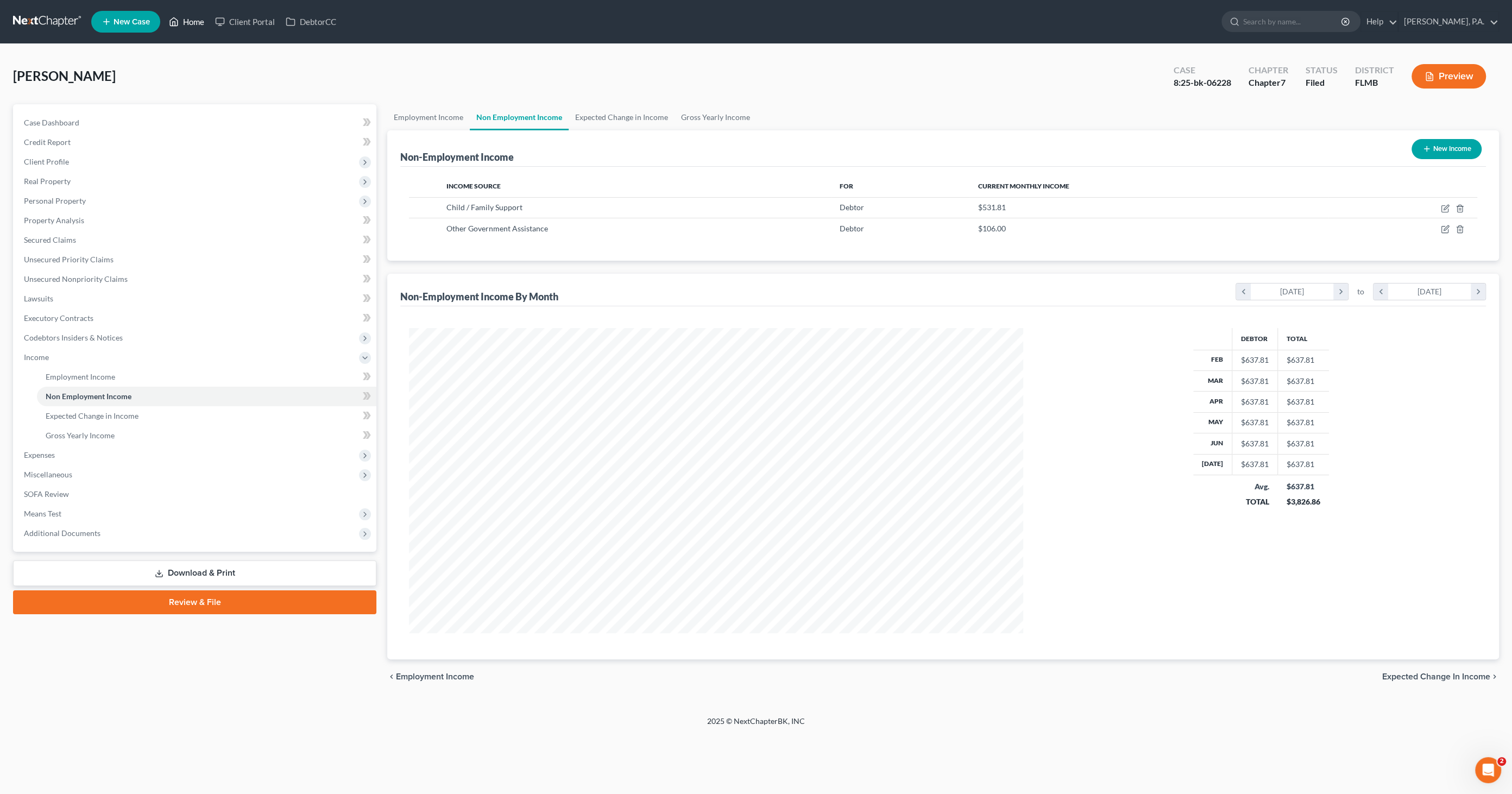
click at [198, 21] on link "Home" at bounding box center [186, 21] width 46 height 19
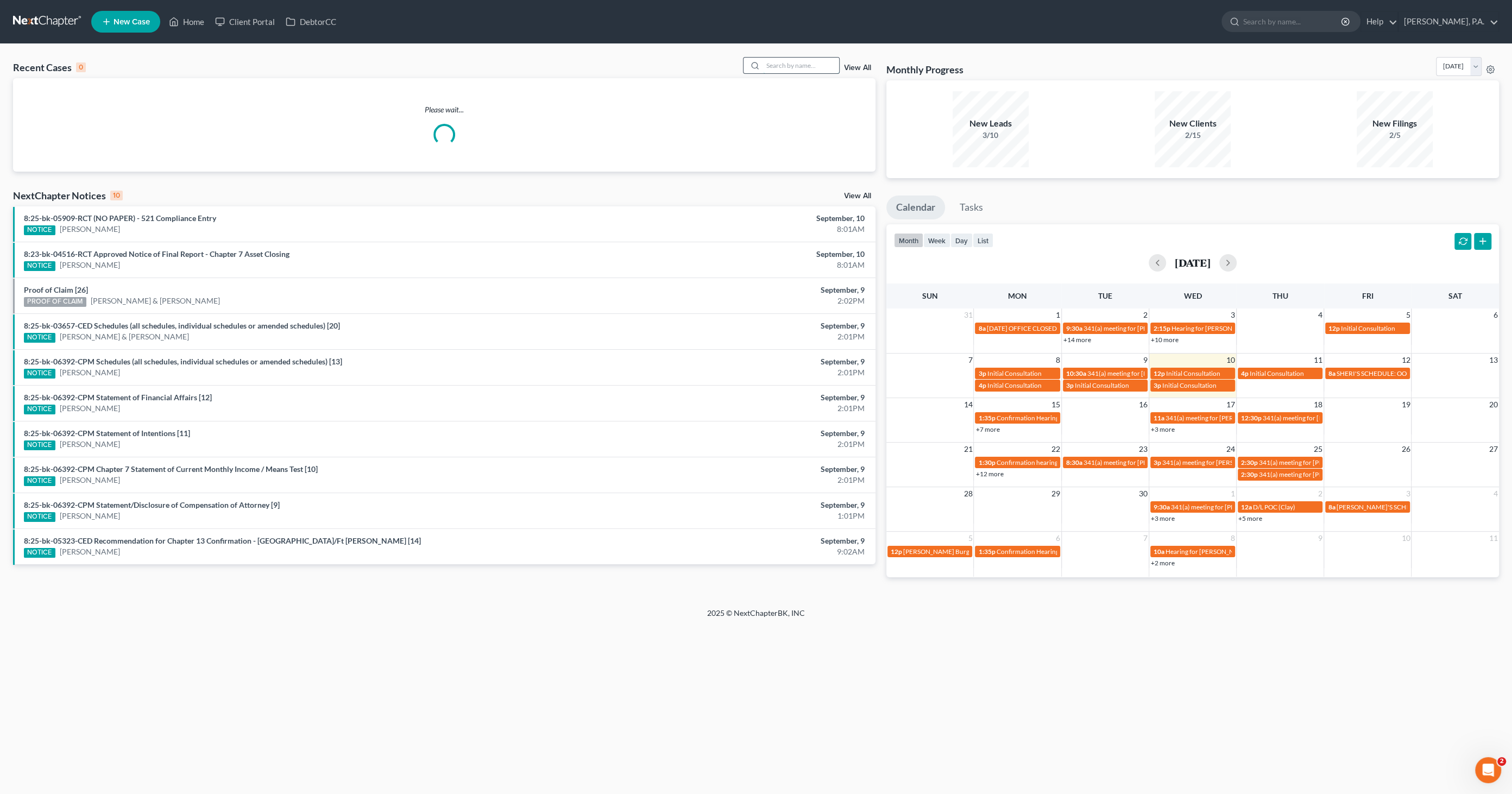
click at [804, 66] on input "search" at bounding box center [801, 65] width 76 height 16
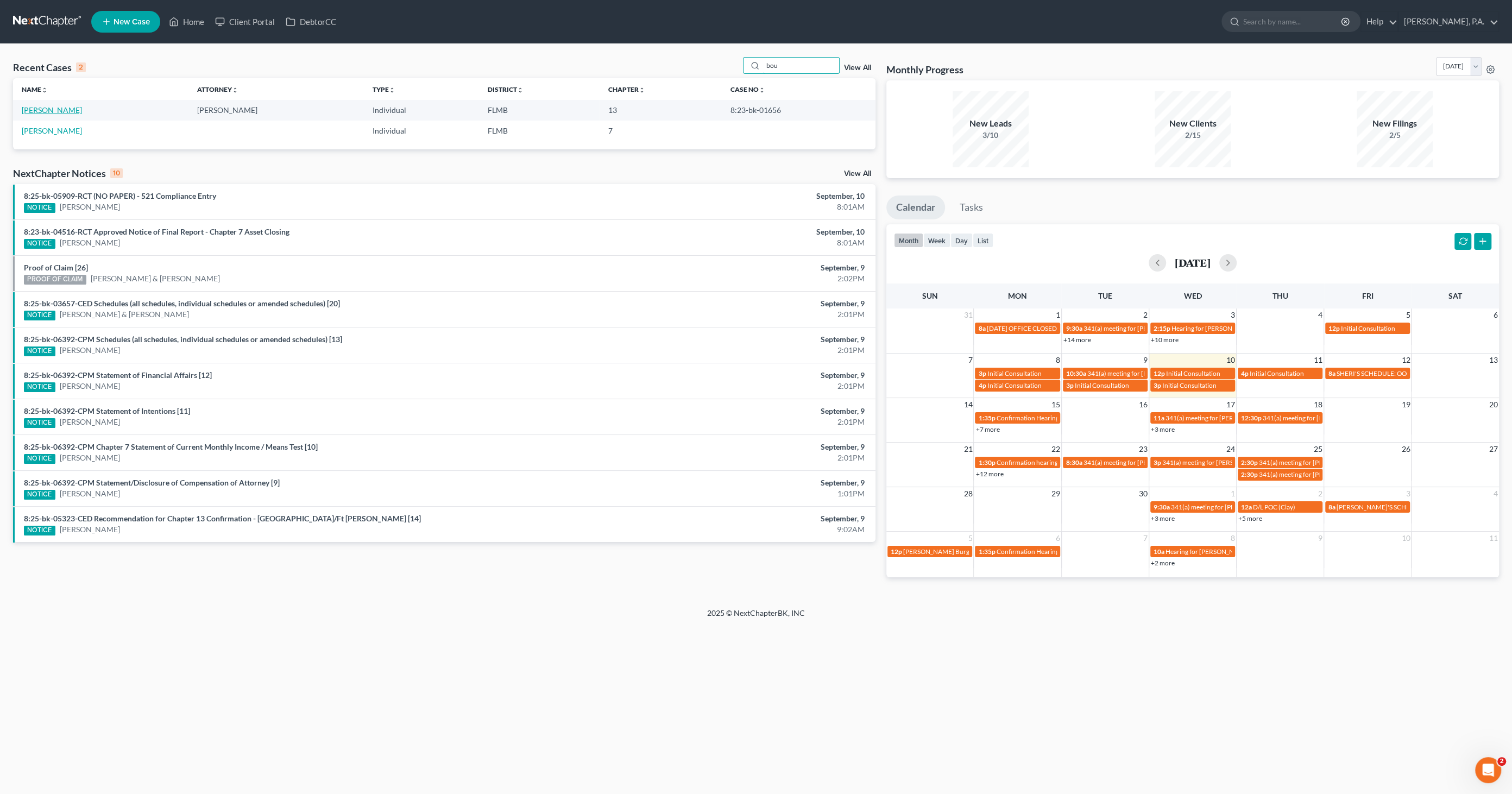
type input "bou"
click at [72, 114] on link "Boulejiouch, Ahmed" at bounding box center [52, 110] width 60 height 9
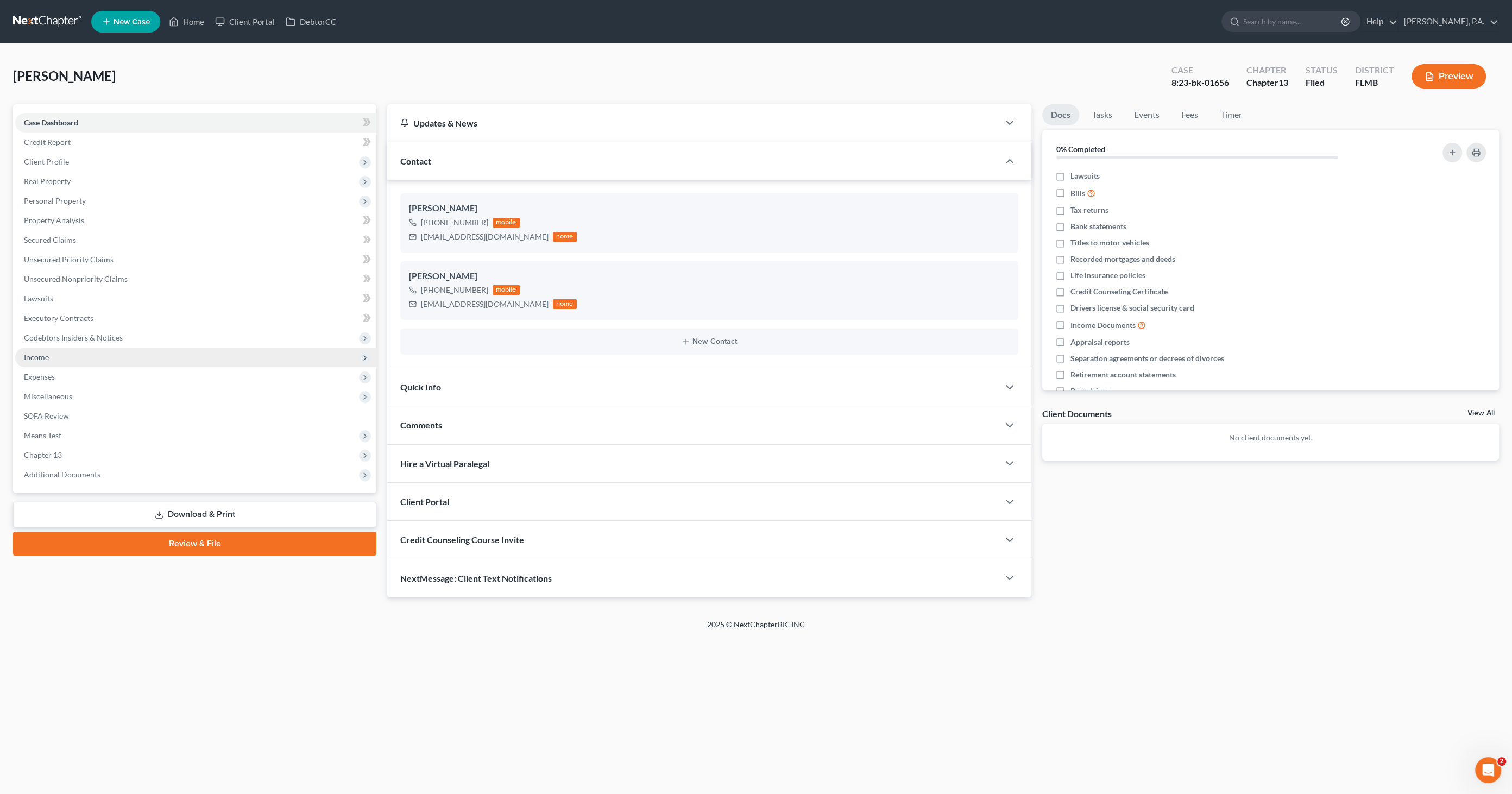
click at [48, 356] on span "Income" at bounding box center [36, 357] width 25 height 9
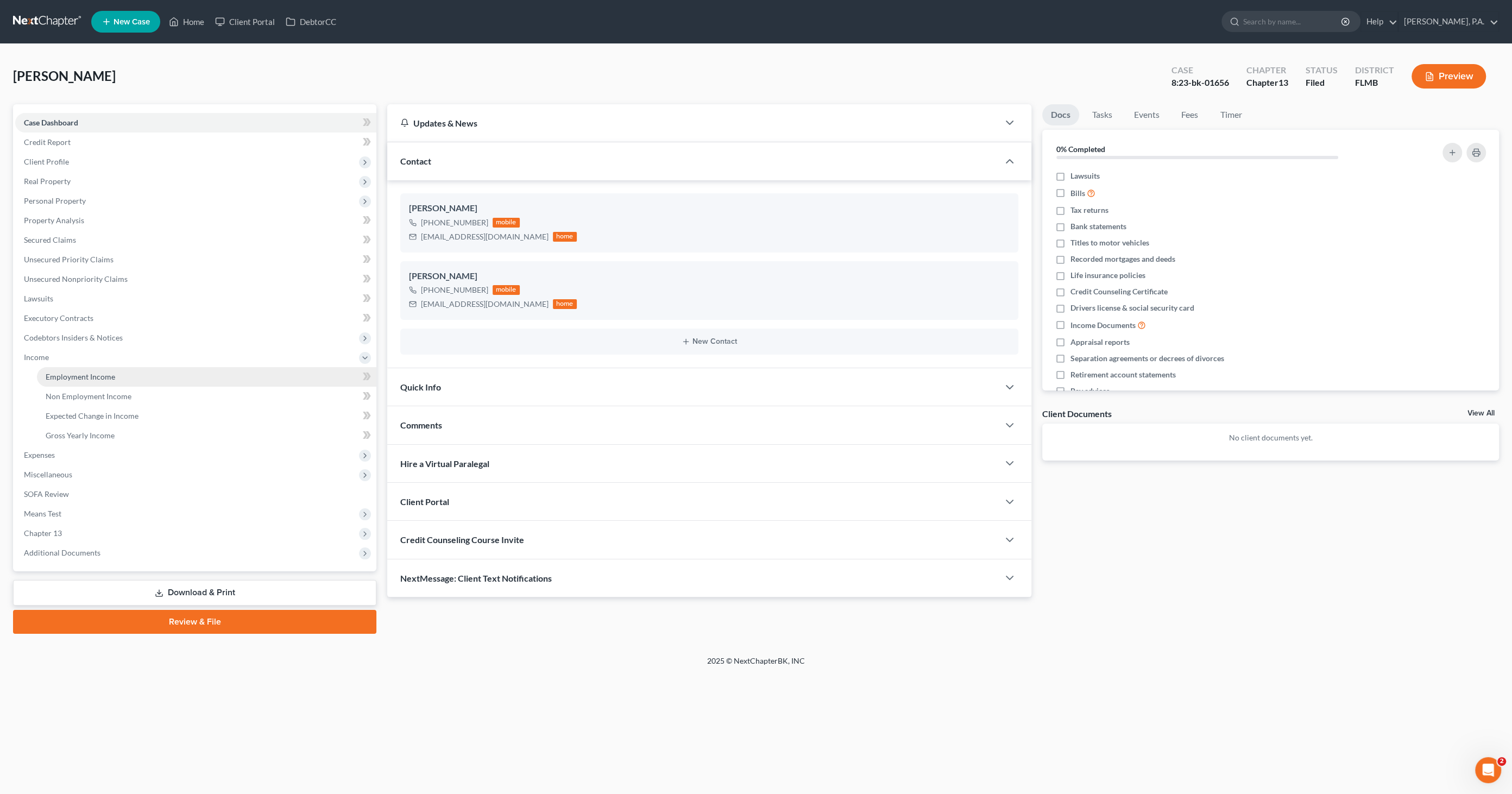
click at [58, 373] on span "Employment Income" at bounding box center [80, 376] width 70 height 9
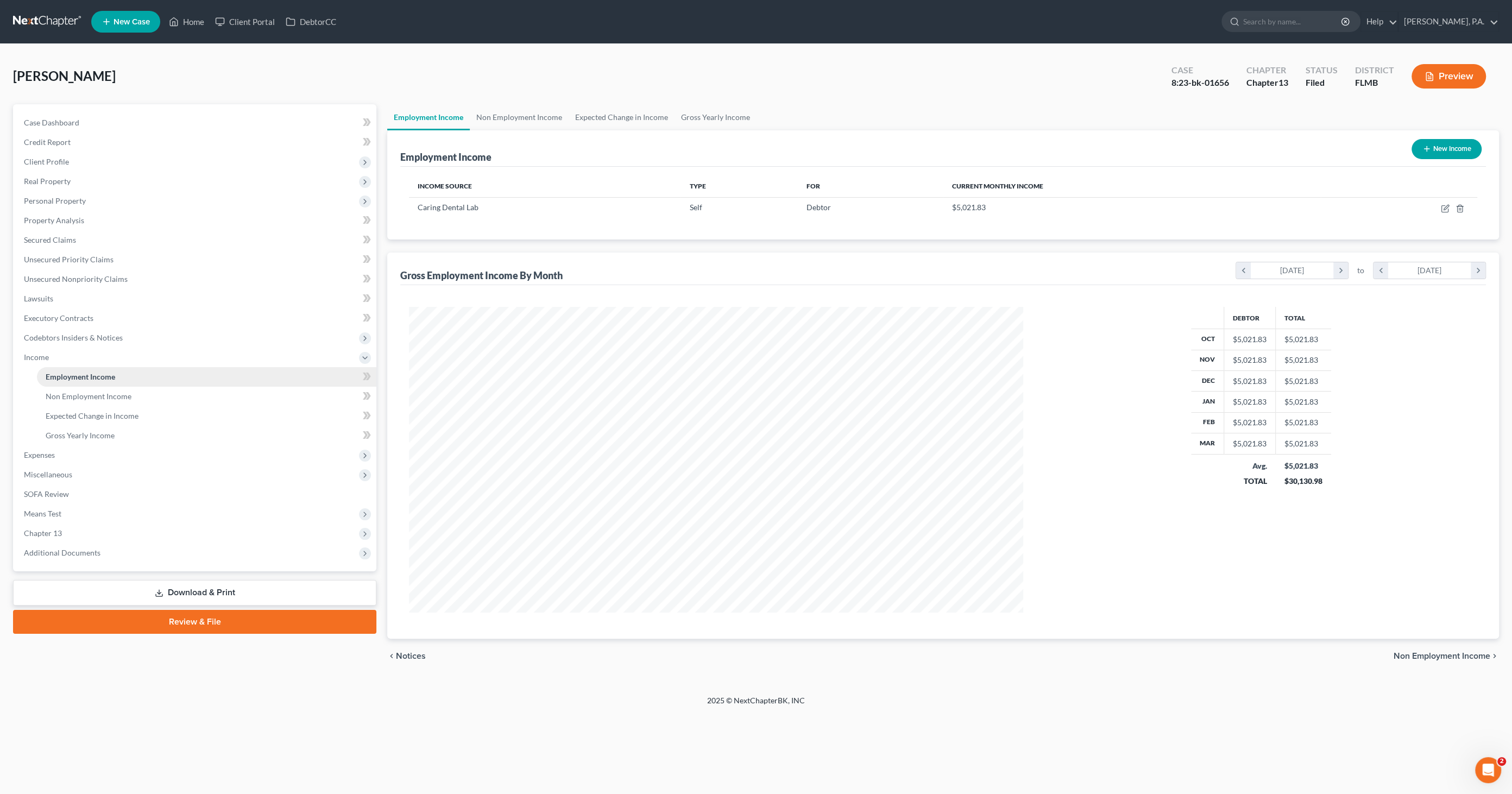
scroll to position [305, 636]
click at [1446, 210] on icon "button" at bounding box center [1445, 209] width 9 height 9
select select "1"
select select "9"
select select "0"
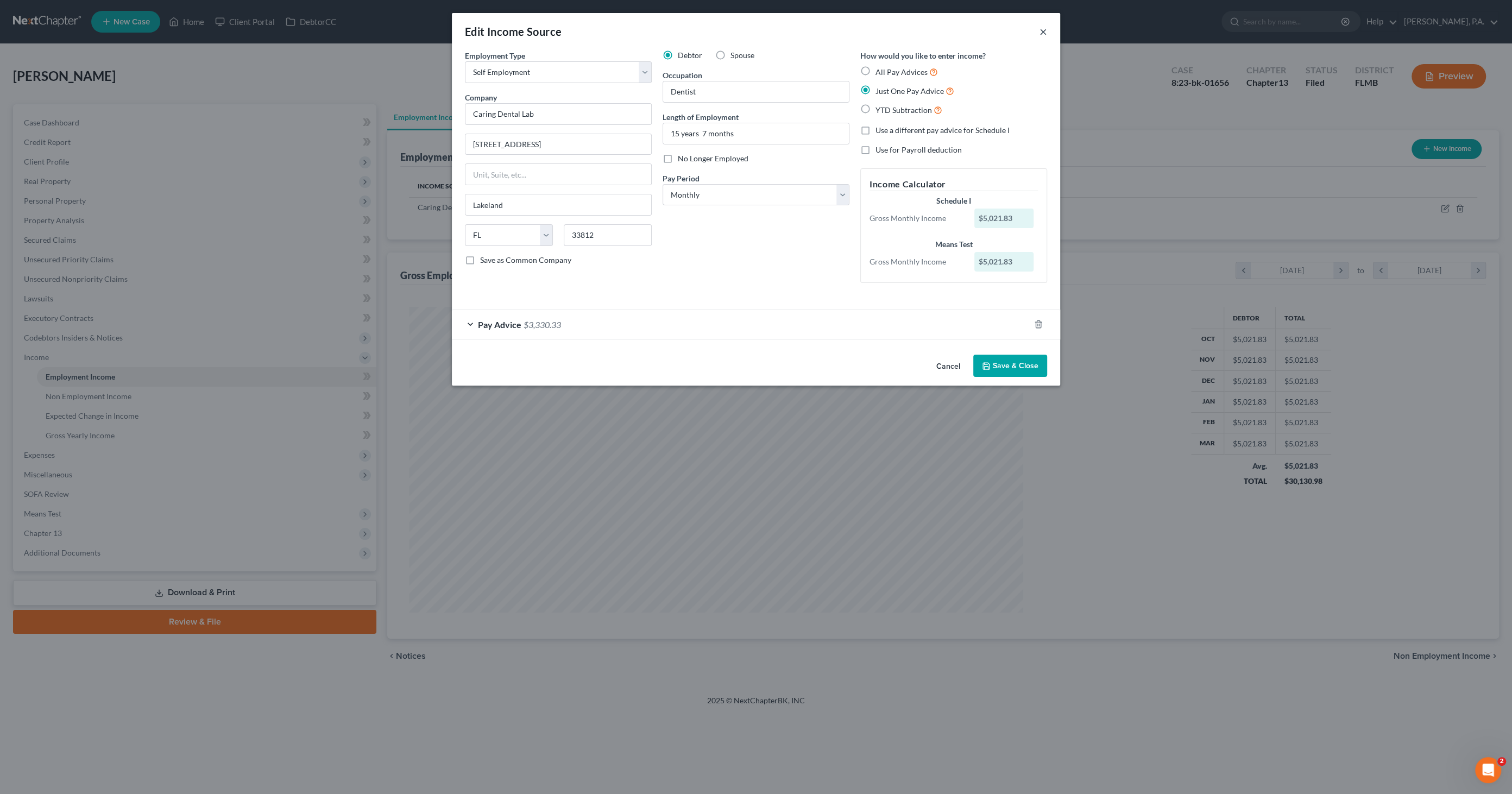
click at [1039, 28] on button "×" at bounding box center [1043, 32] width 8 height 13
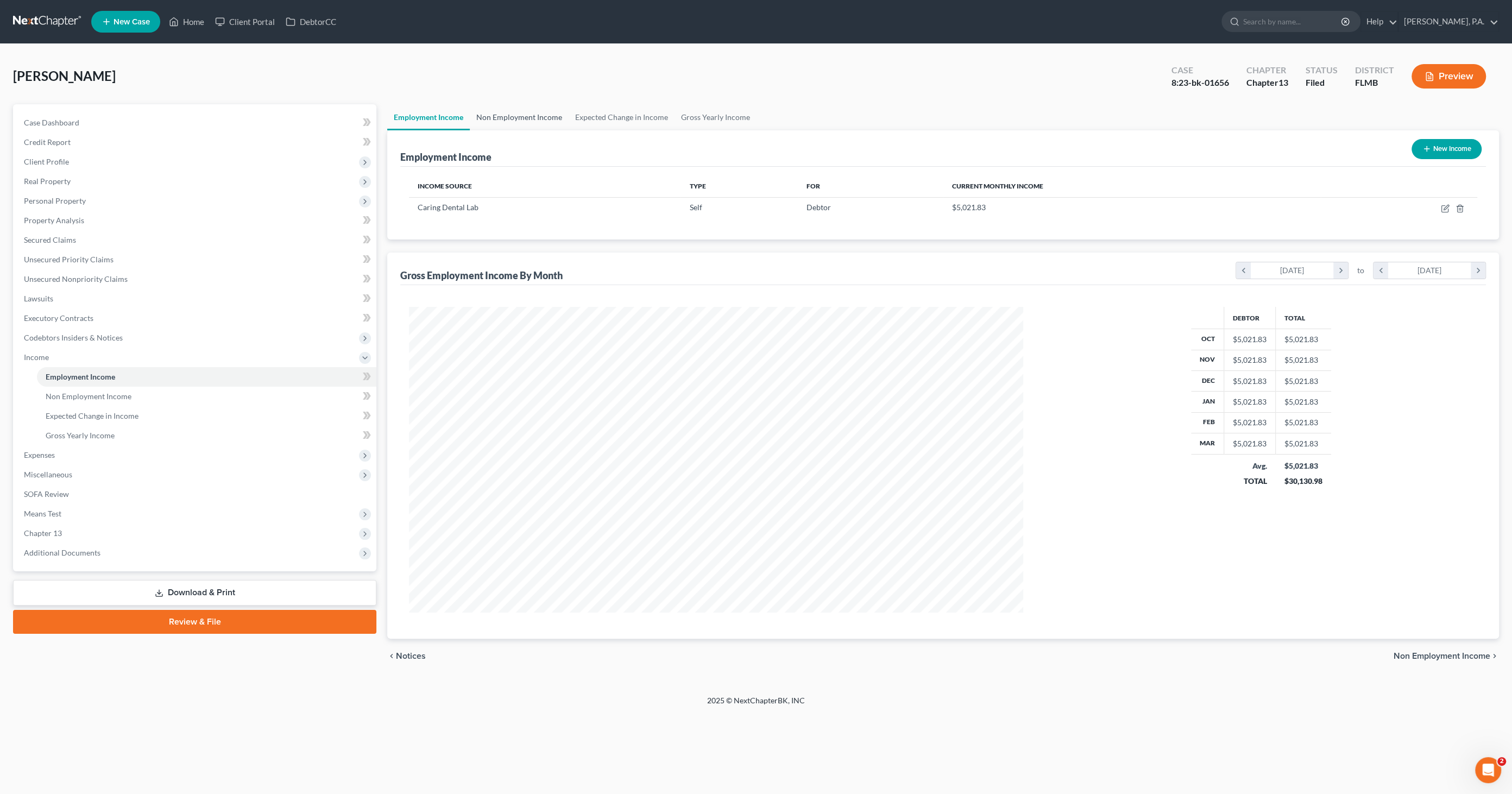
click at [519, 123] on link "Non Employment Income" at bounding box center [519, 117] width 99 height 26
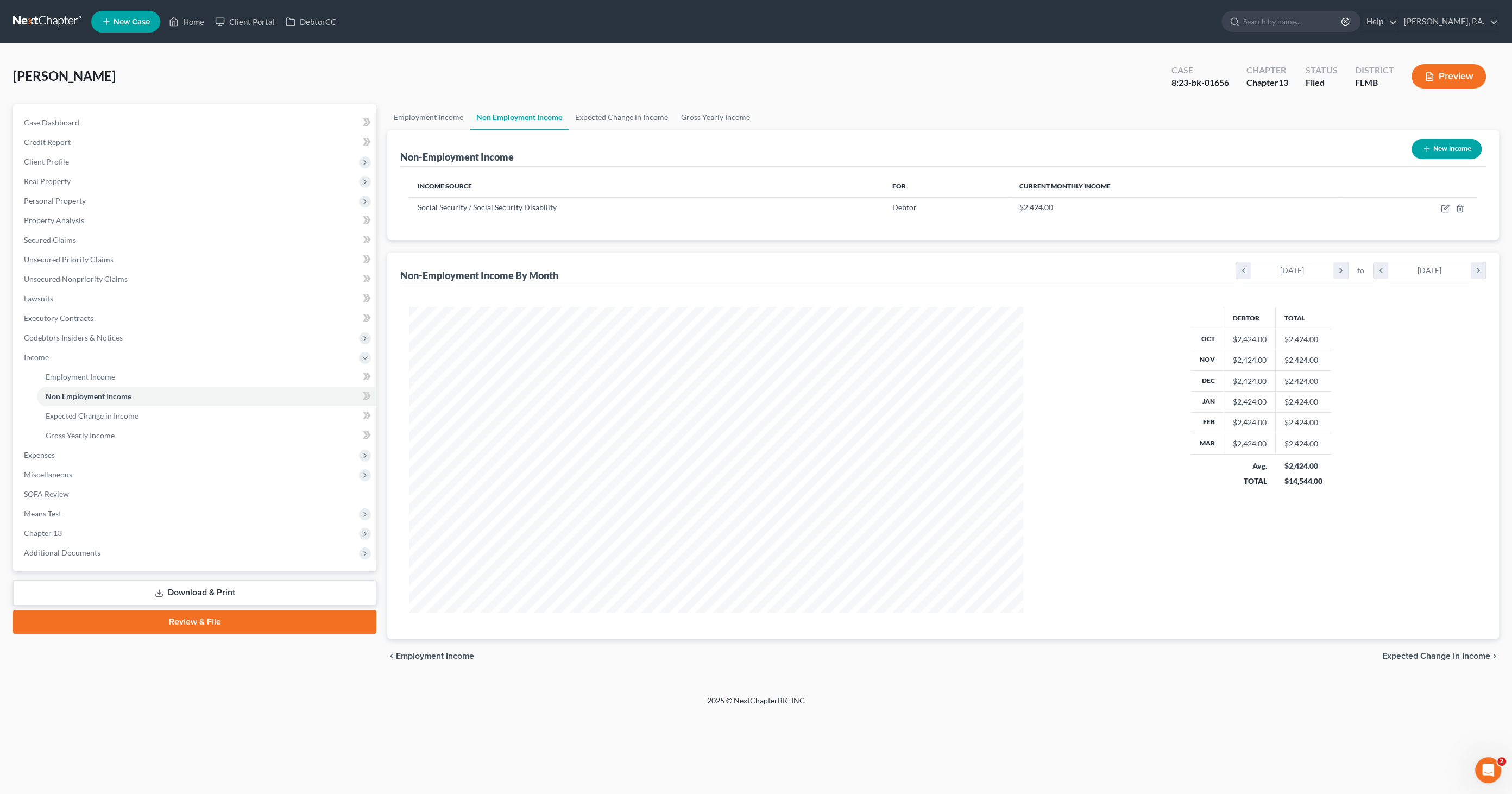
scroll to position [305, 636]
click at [73, 455] on span "Expenses" at bounding box center [196, 454] width 361 height 19
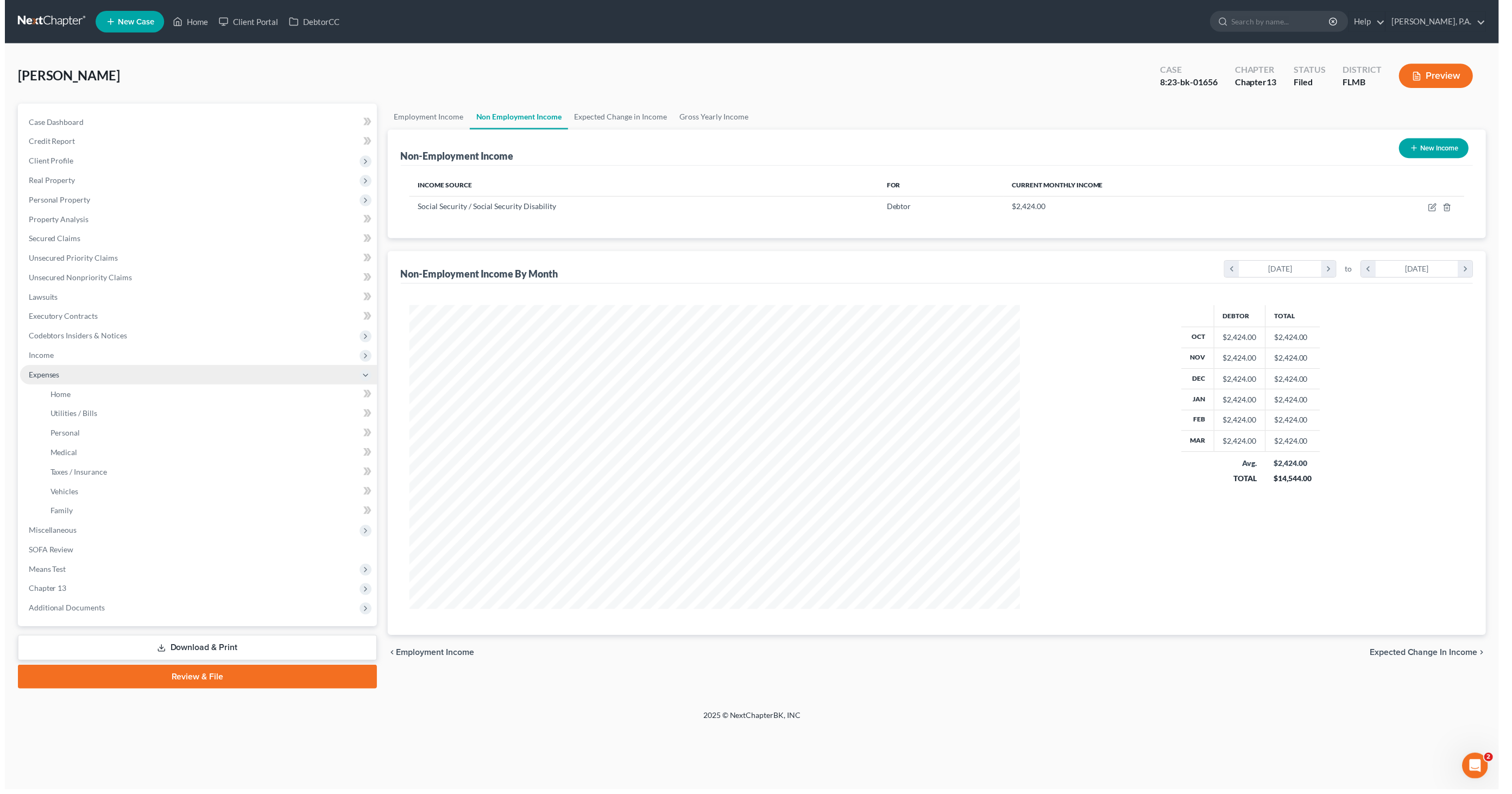
scroll to position [542726, 542381]
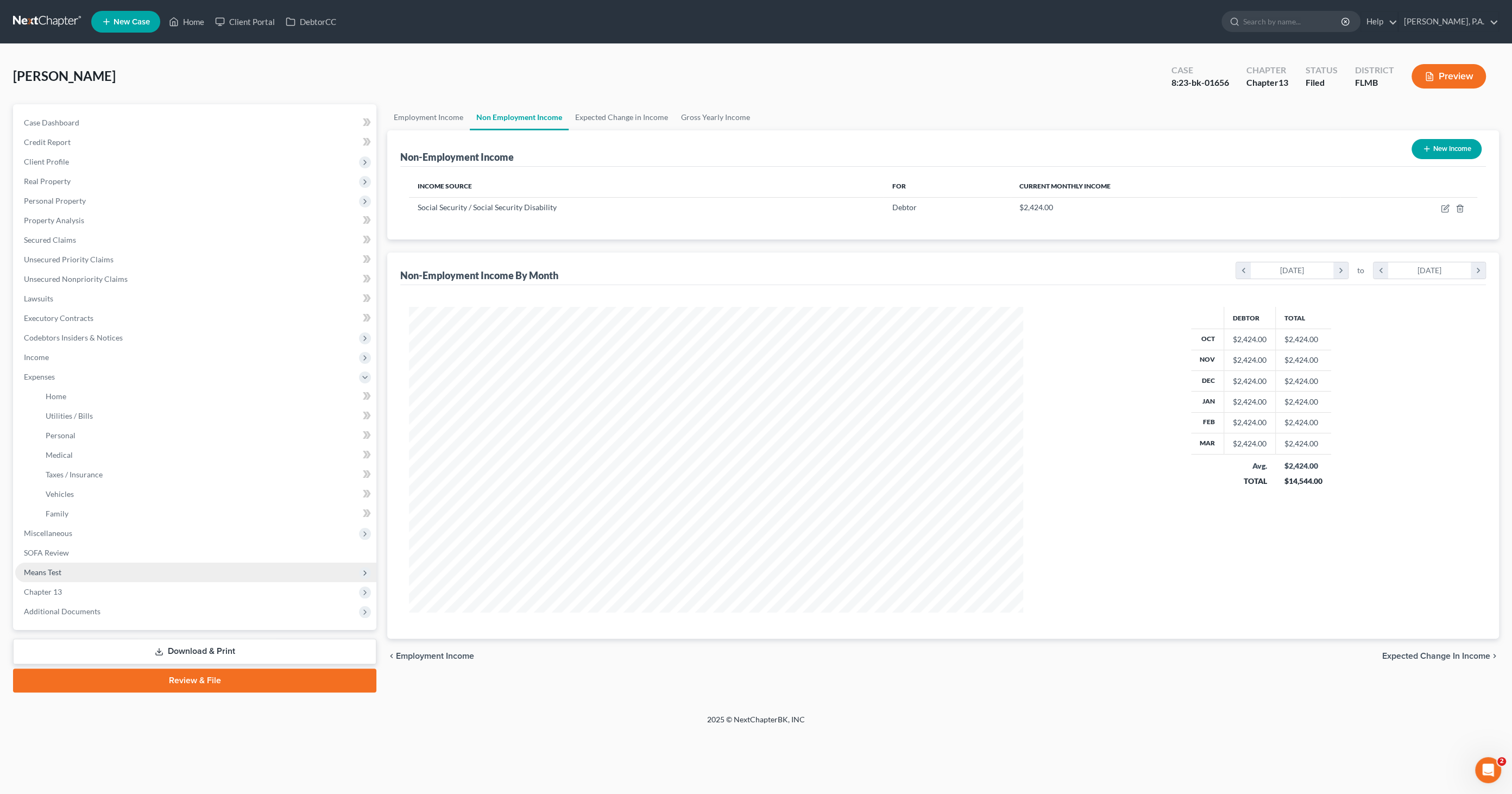
click at [71, 574] on span "Means Test" at bounding box center [196, 572] width 361 height 19
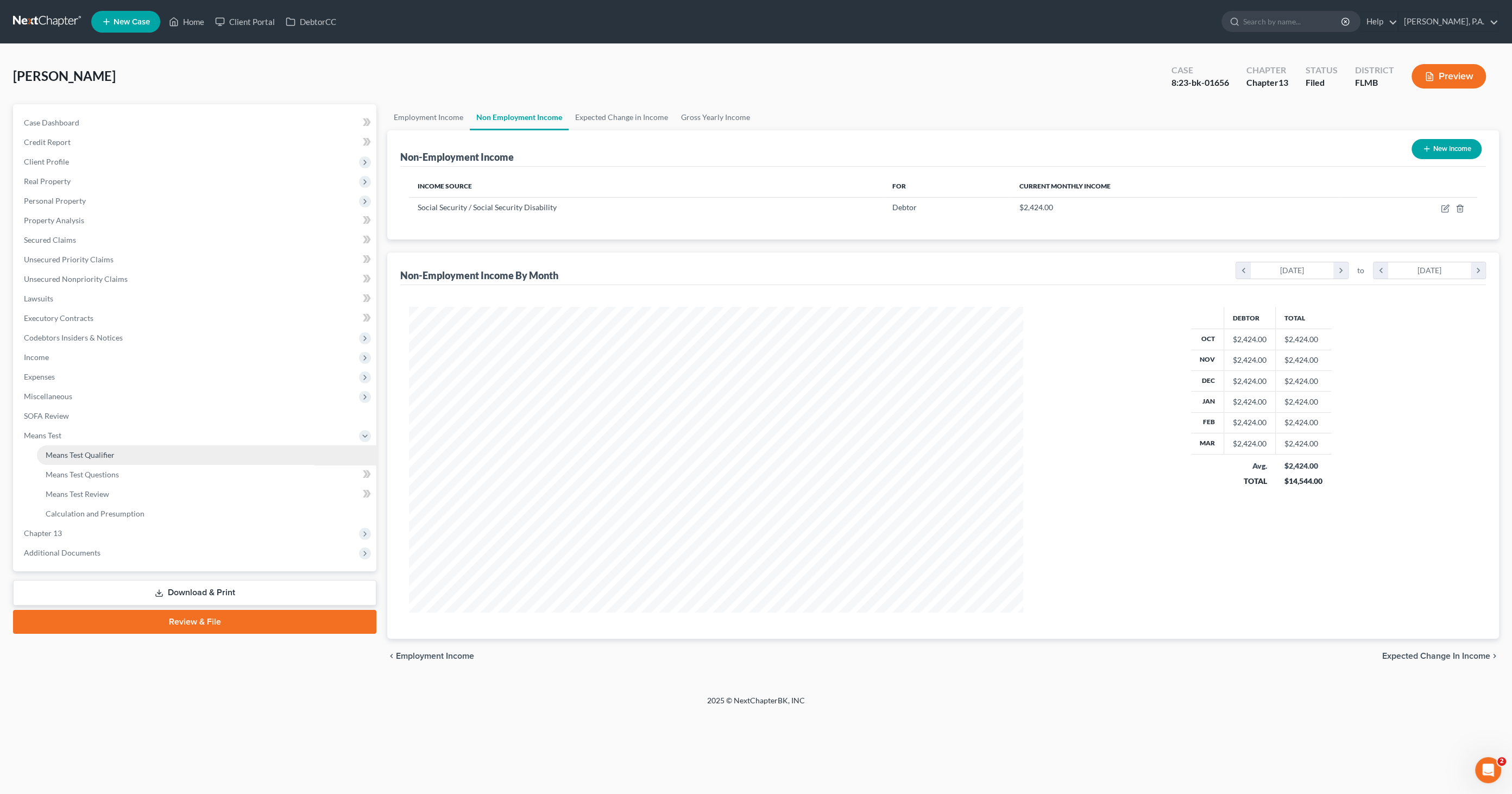
click at [90, 450] on span "Means Test Qualifier" at bounding box center [80, 454] width 69 height 9
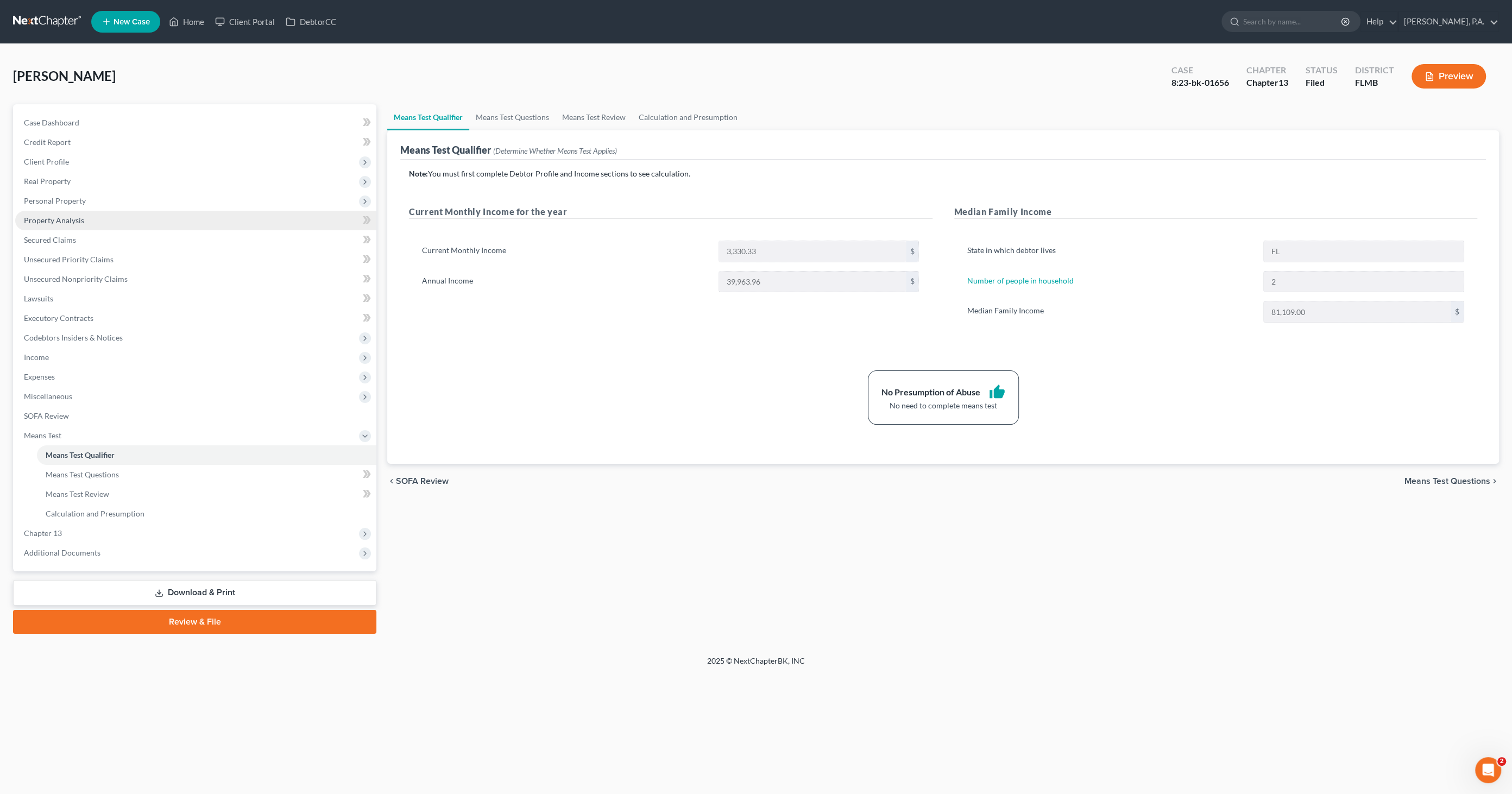
click at [71, 223] on span "Property Analysis" at bounding box center [54, 220] width 60 height 9
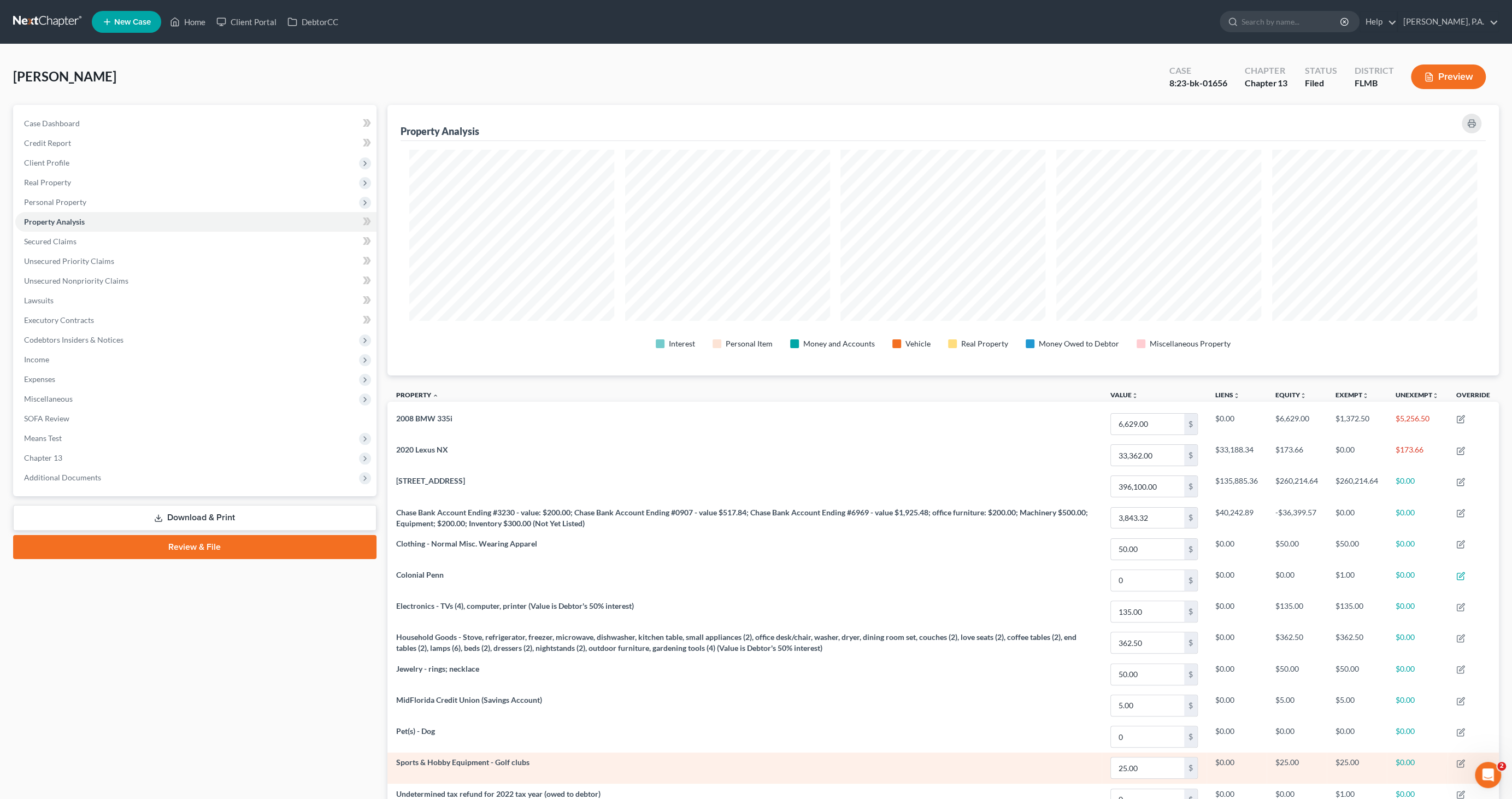
scroll to position [118, 0]
